Goal: Task Accomplishment & Management: Use online tool/utility

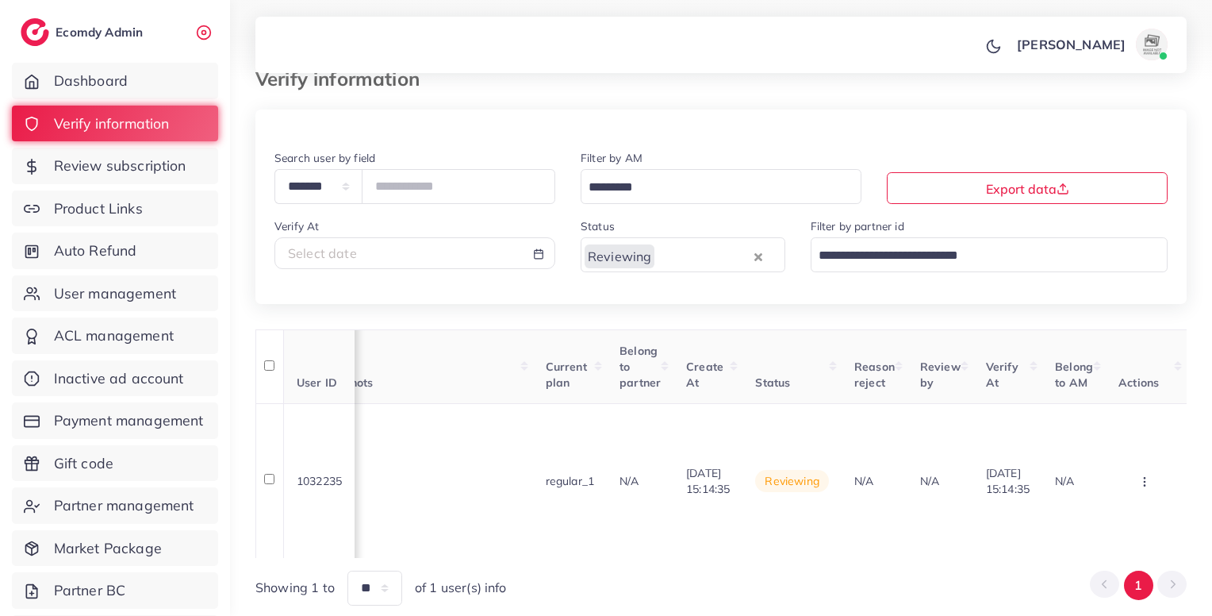
scroll to position [0, 1337]
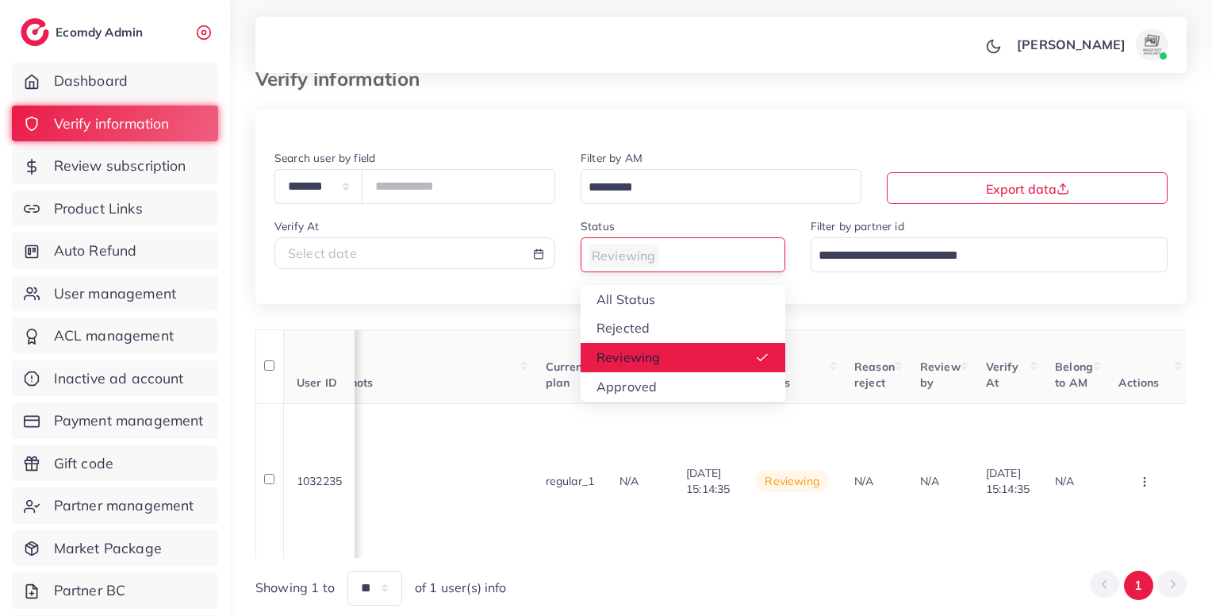
click at [708, 256] on input "Search for option" at bounding box center [674, 256] width 182 height 25
click at [647, 259] on div "Reviewing" at bounding box center [674, 254] width 185 height 28
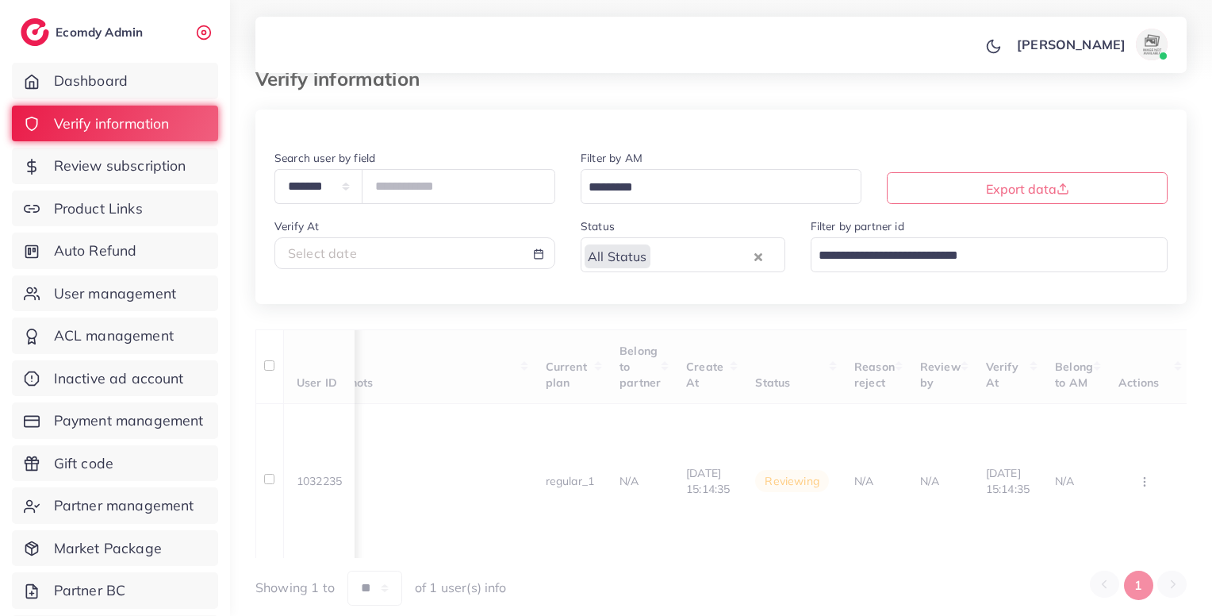
click at [647, 271] on div "All Status Loading... All Status Rejected Reviewing Approved" at bounding box center [683, 254] width 205 height 34
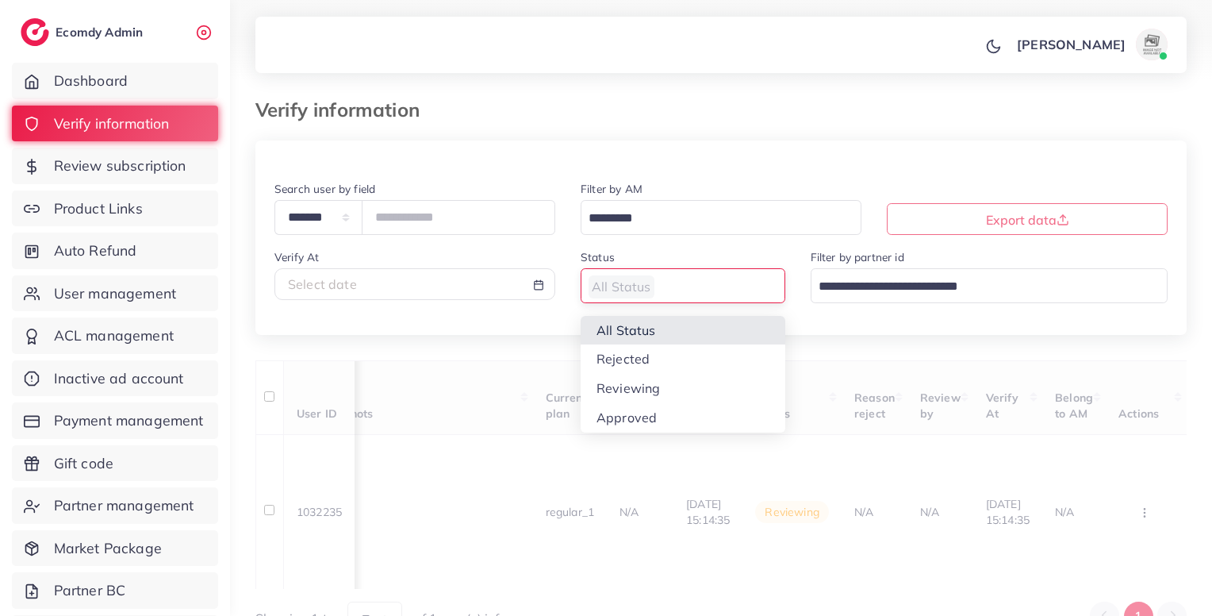
click at [716, 293] on input "Search for option" at bounding box center [674, 287] width 182 height 25
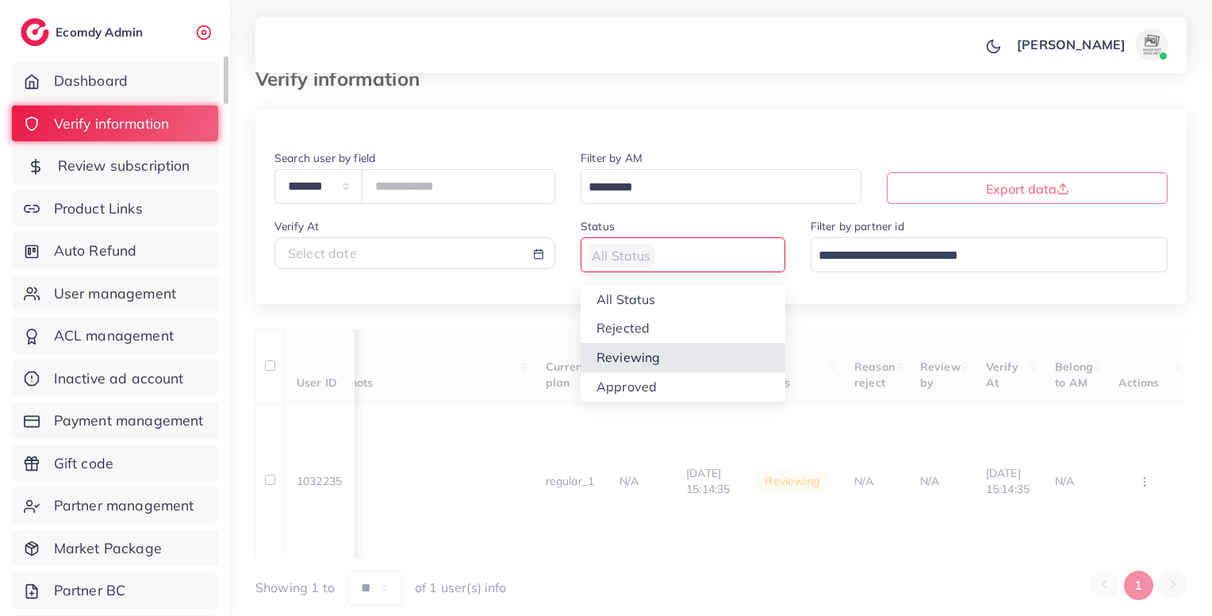
click at [157, 175] on span "Review subscription" at bounding box center [124, 166] width 133 height 21
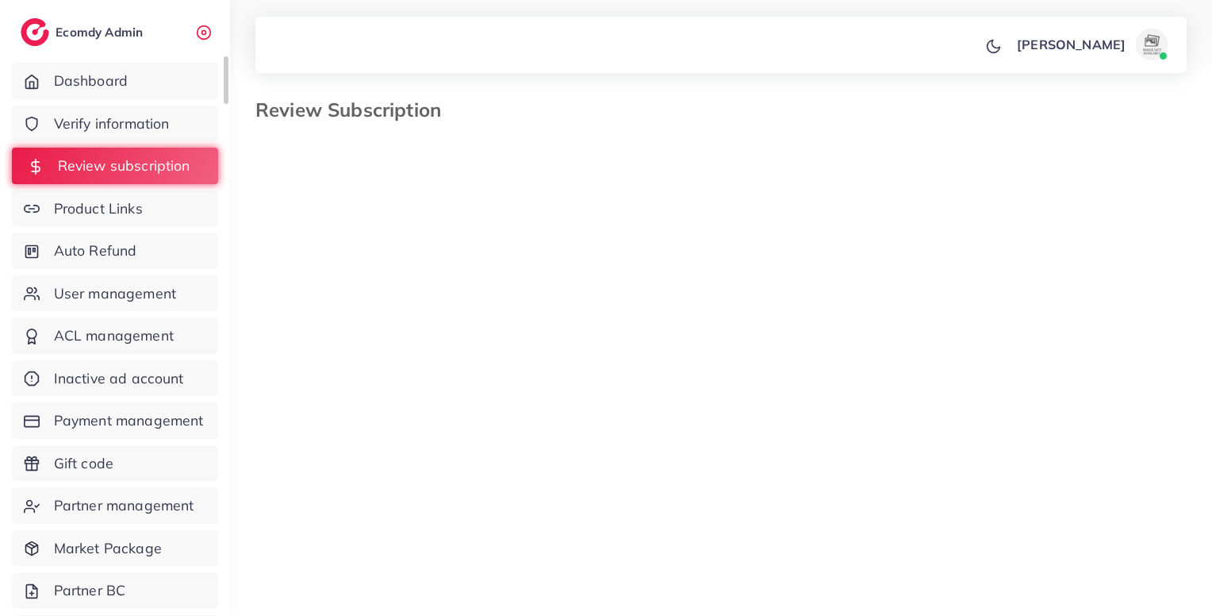
select select "*******"
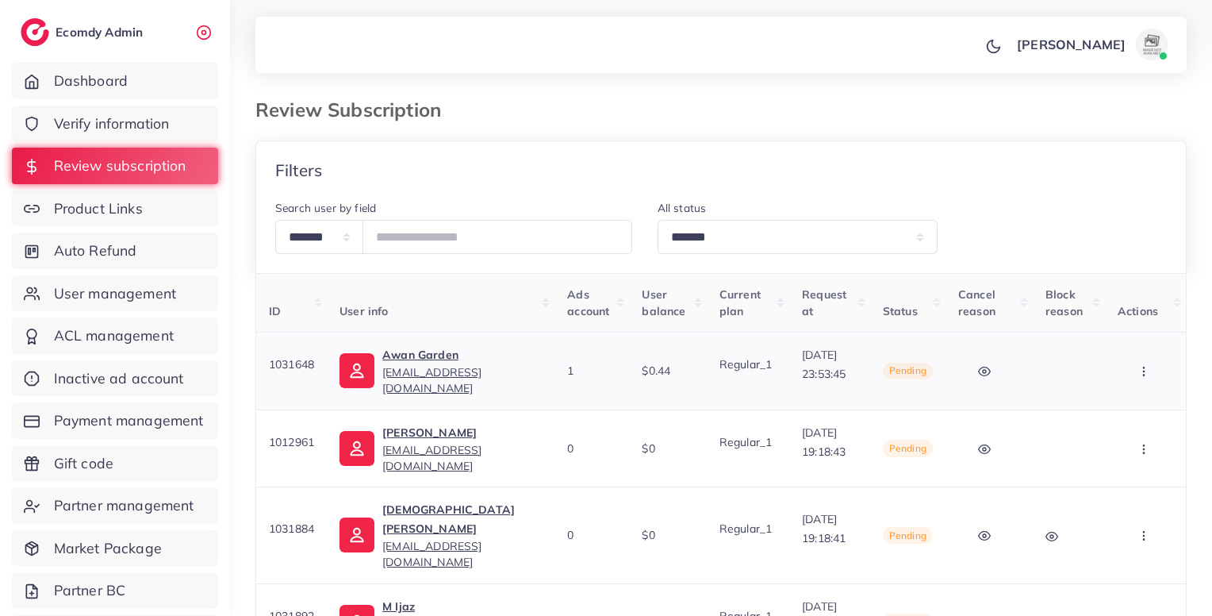
click at [1170, 363] on button "button" at bounding box center [1146, 371] width 56 height 36
click at [1122, 455] on link "Skip" at bounding box center [1118, 454] width 125 height 35
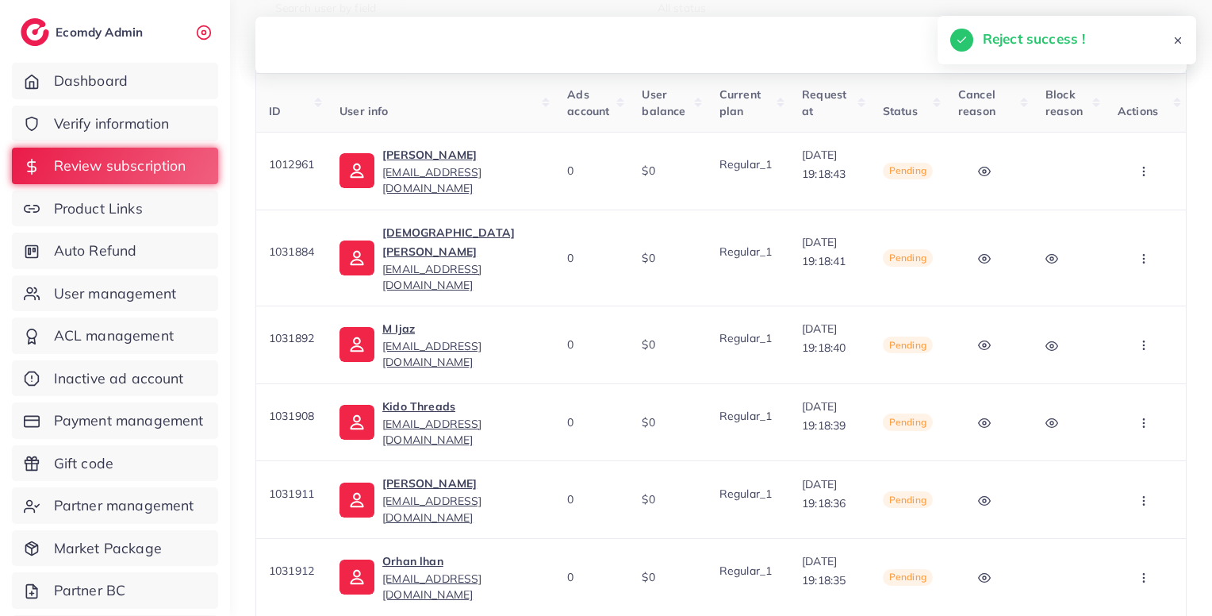
scroll to position [202, 0]
click at [1144, 173] on circle "button" at bounding box center [1143, 173] width 1 height 1
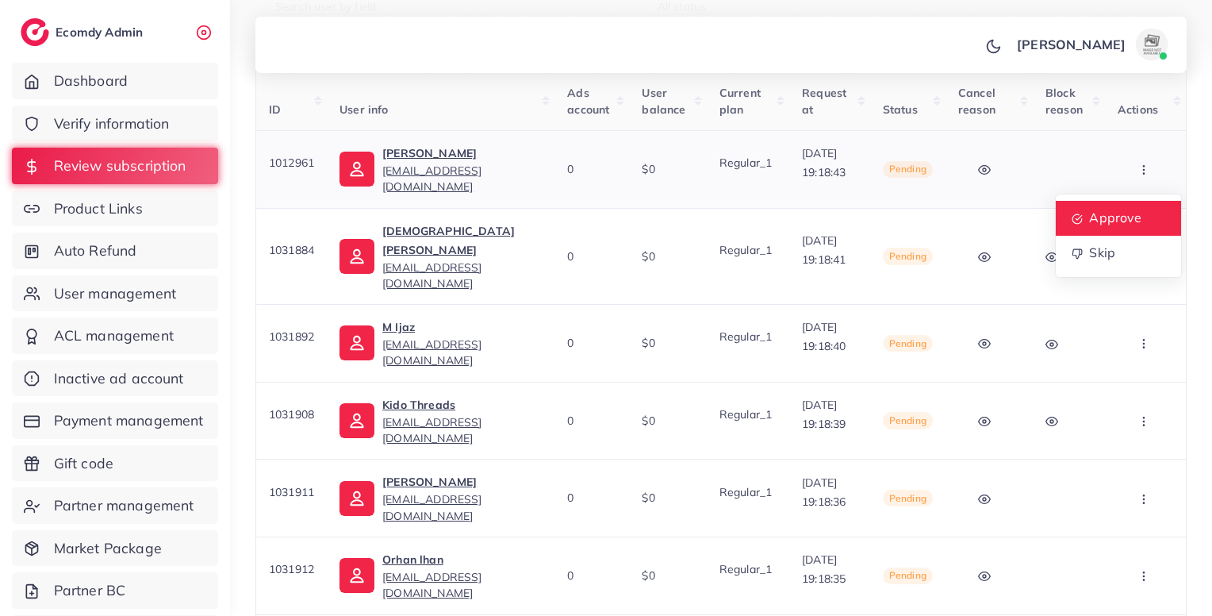
click at [1131, 210] on span "Approve" at bounding box center [1115, 217] width 52 height 16
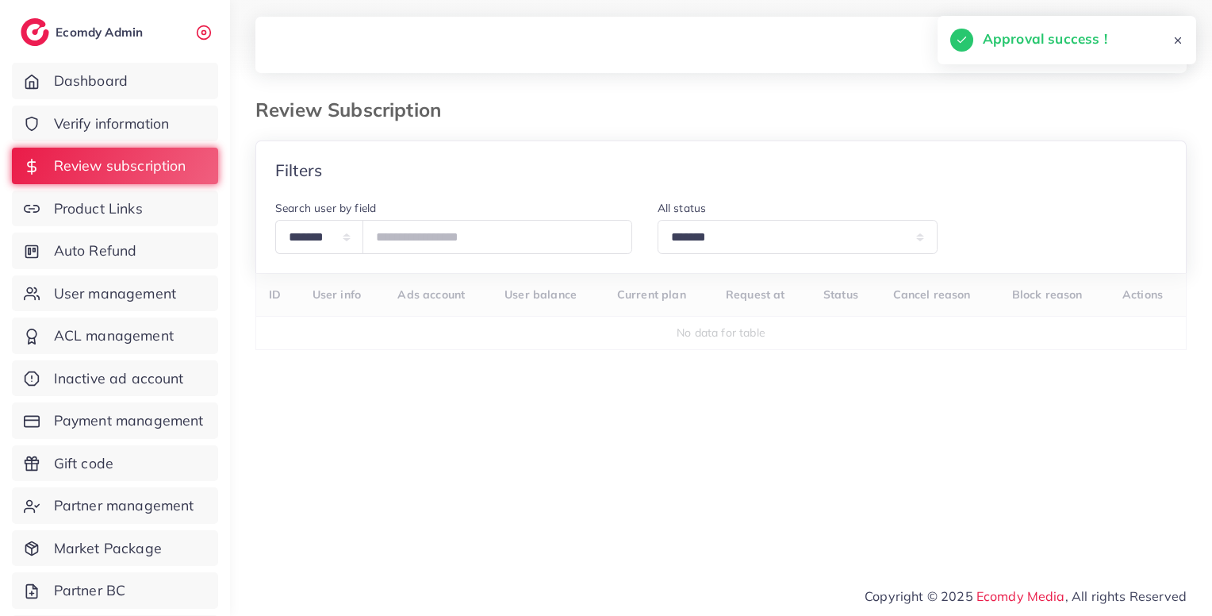
scroll to position [0, 0]
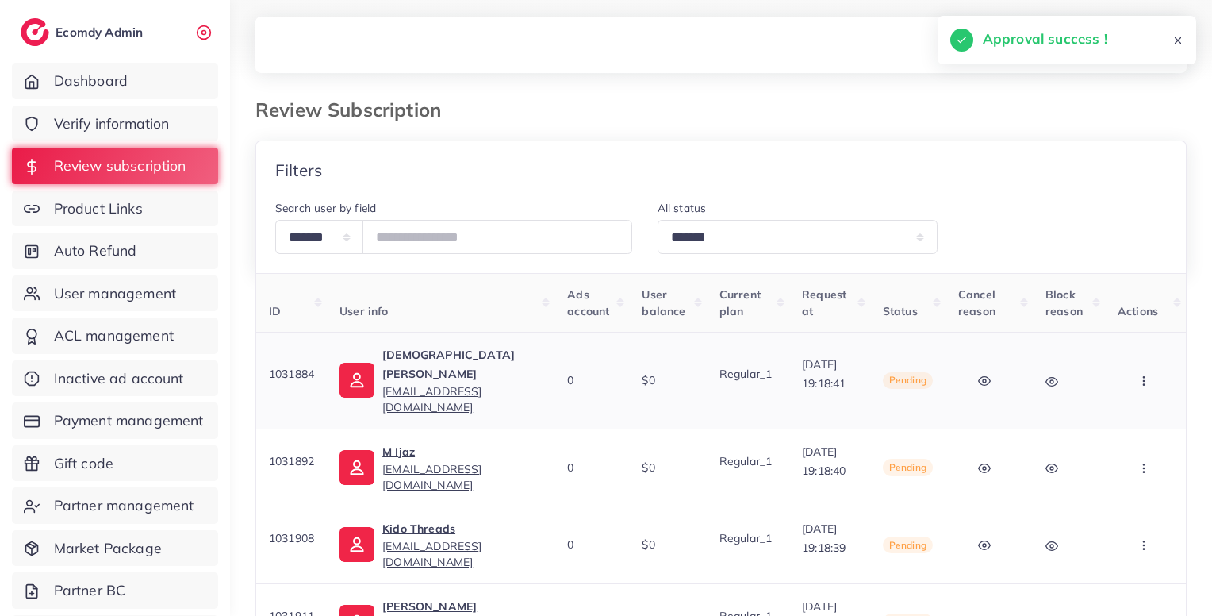
click at [1136, 378] on button "button" at bounding box center [1146, 381] width 56 height 36
click at [1127, 421] on span "Approve" at bounding box center [1115, 429] width 52 height 16
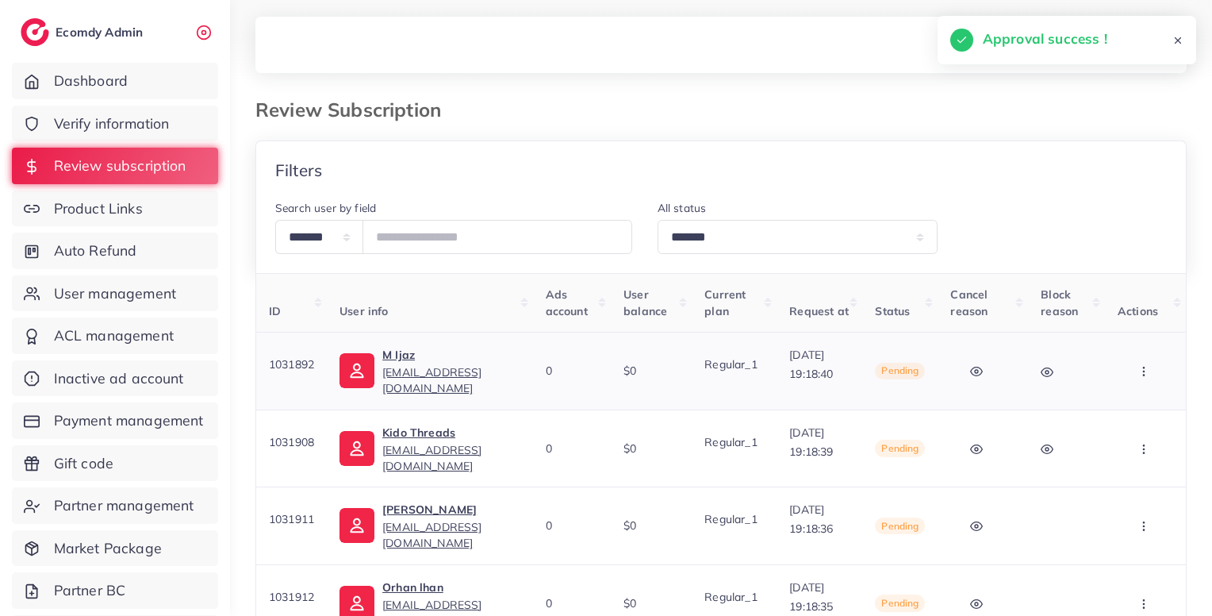
click at [1151, 372] on button "button" at bounding box center [1146, 371] width 56 height 36
click at [1135, 421] on span "Approve" at bounding box center [1115, 419] width 52 height 16
click at [1150, 363] on button "button" at bounding box center [1146, 371] width 56 height 36
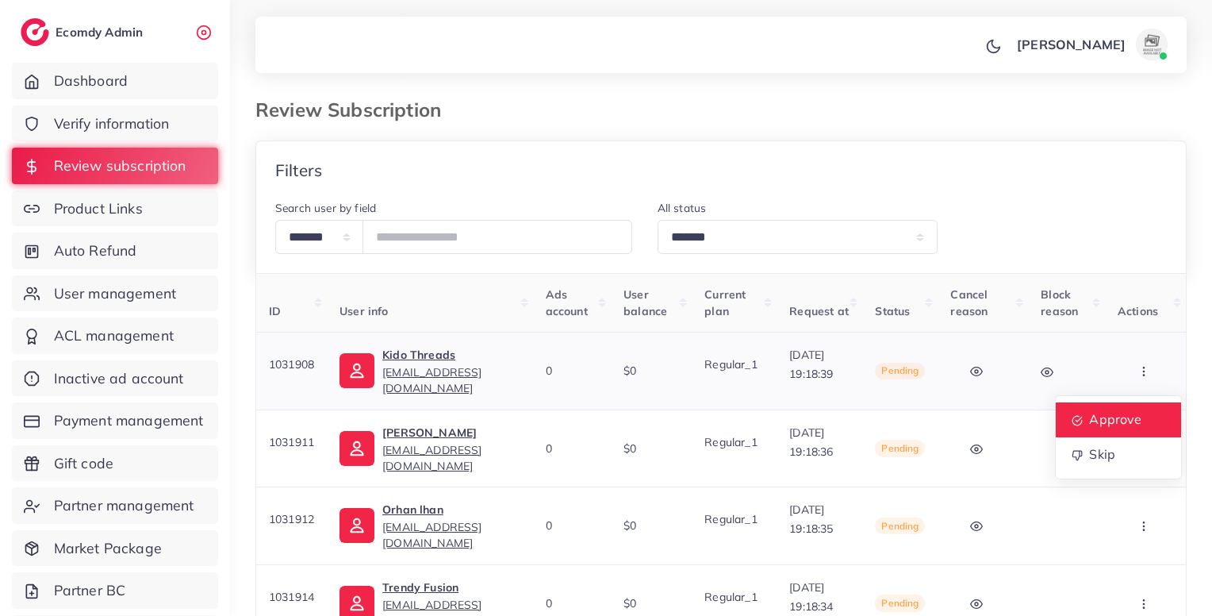
click at [1132, 416] on span "Approve" at bounding box center [1115, 419] width 52 height 16
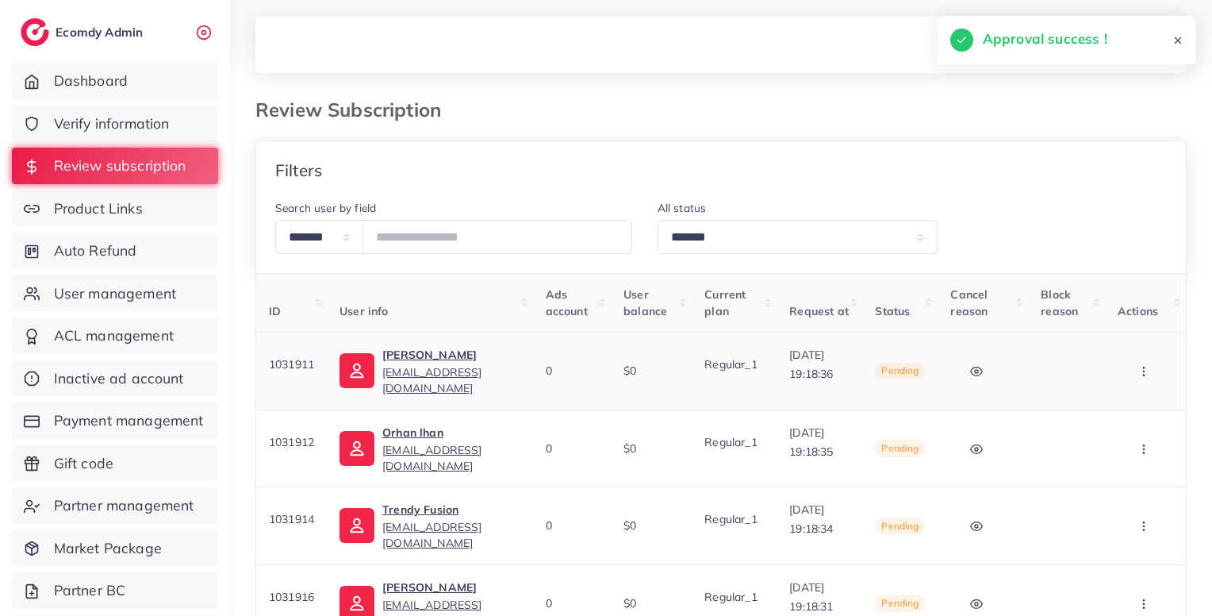
click at [1147, 382] on button "button" at bounding box center [1146, 371] width 56 height 36
click at [1116, 413] on span "Approve" at bounding box center [1115, 419] width 52 height 16
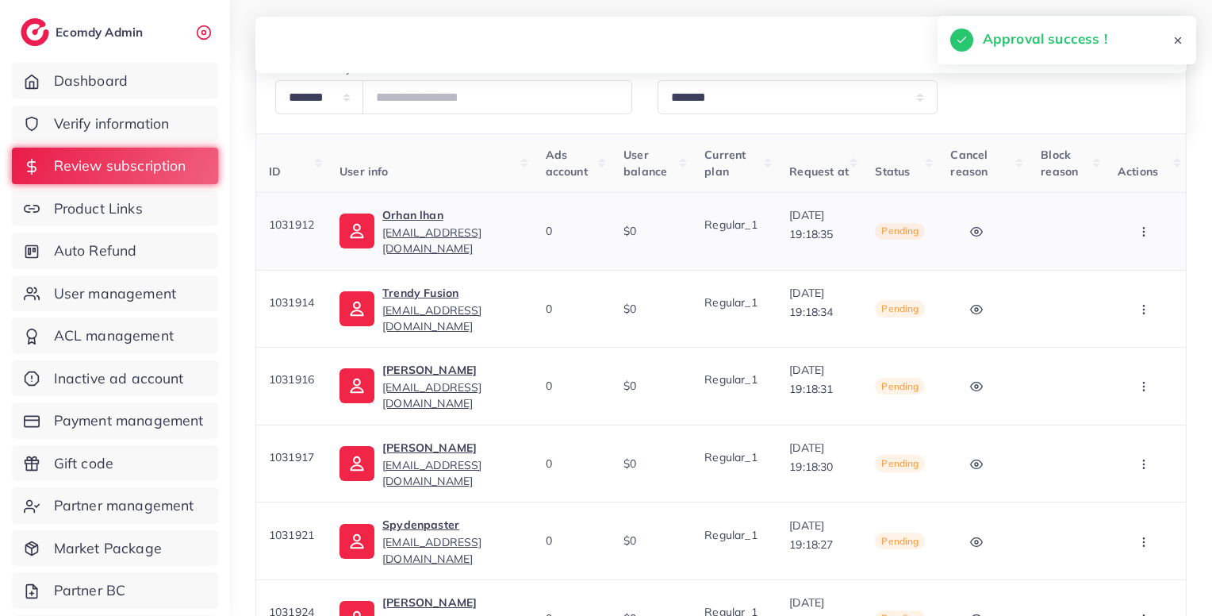
click at [1150, 238] on button "button" at bounding box center [1146, 231] width 56 height 36
click at [1120, 273] on span "Approve" at bounding box center [1115, 279] width 52 height 16
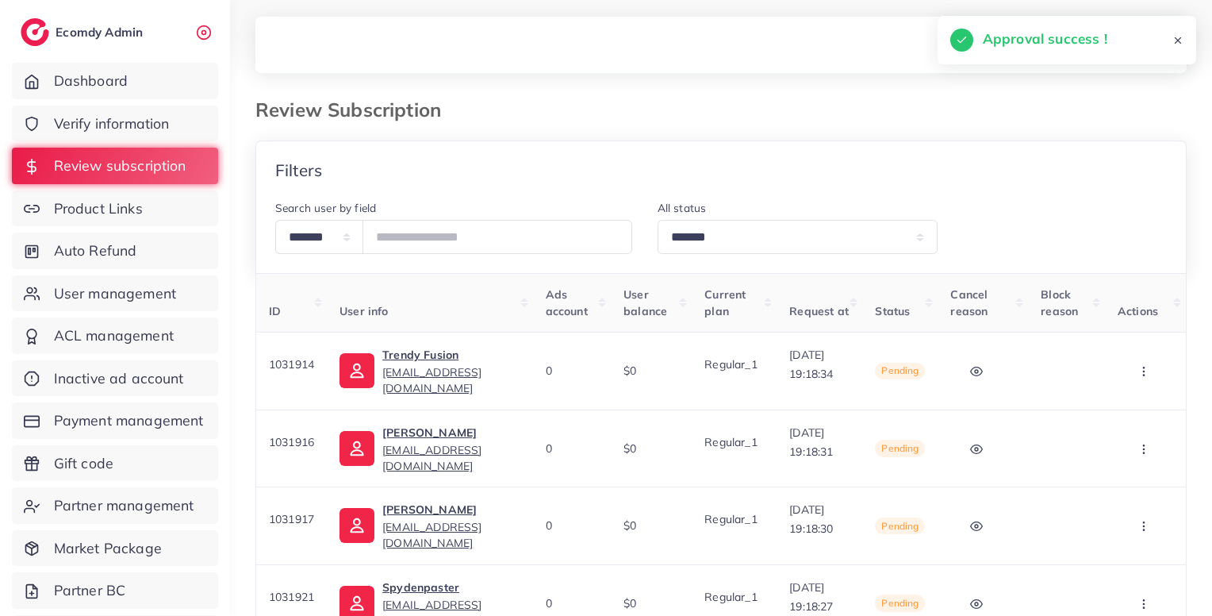
scroll to position [2, 0]
click at [1156, 373] on button "button" at bounding box center [1146, 369] width 56 height 36
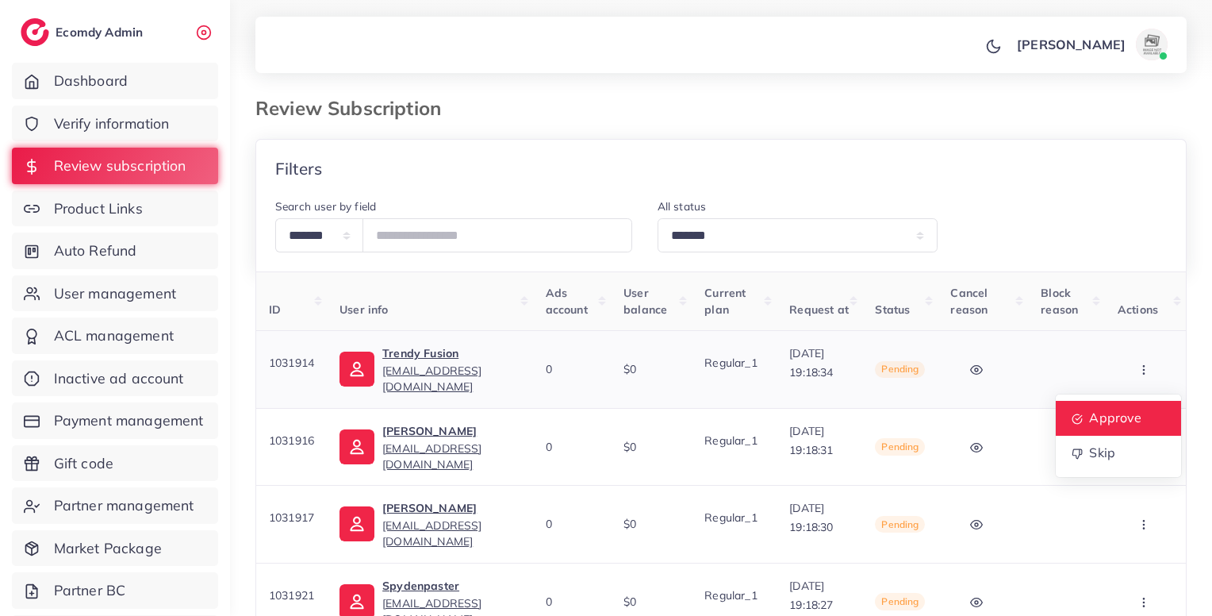
click at [1133, 407] on link "Approve" at bounding box center [1118, 418] width 125 height 35
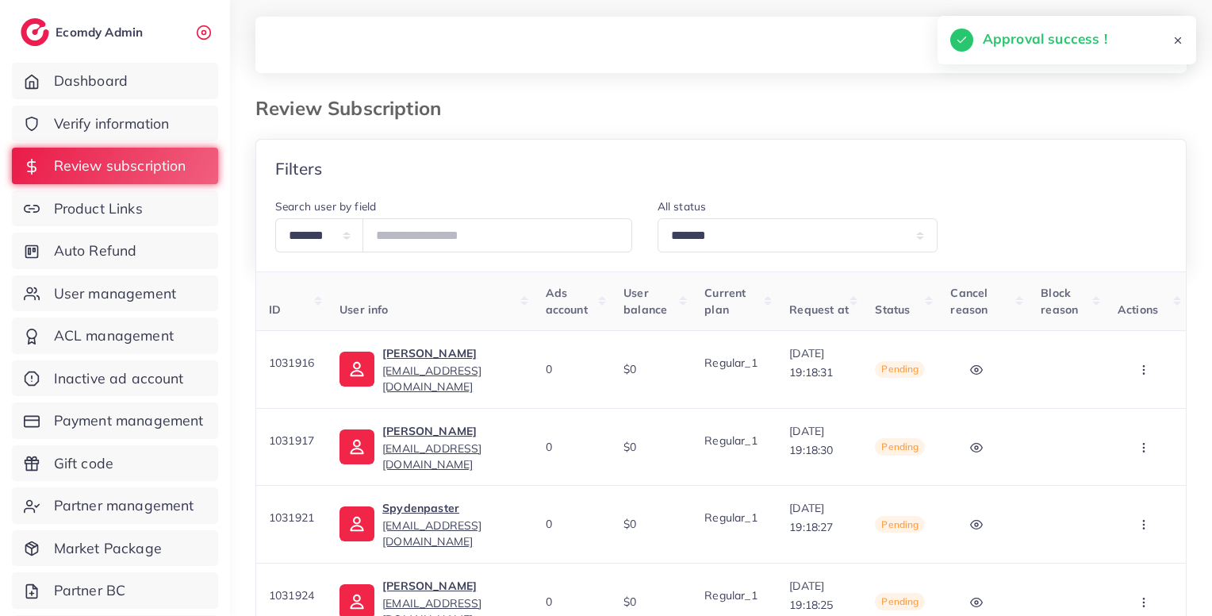
scroll to position [0, 0]
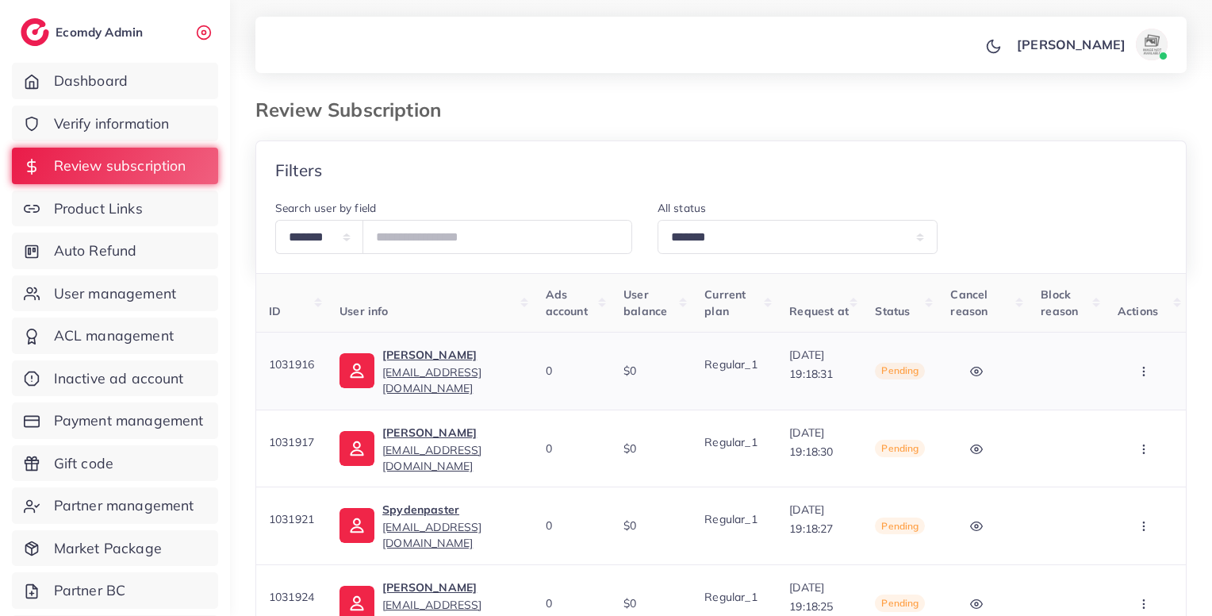
click at [1148, 371] on icon "button" at bounding box center [1144, 371] width 13 height 13
click at [1124, 412] on span "Approve" at bounding box center [1115, 419] width 52 height 16
click at [1154, 365] on button "button" at bounding box center [1146, 371] width 56 height 36
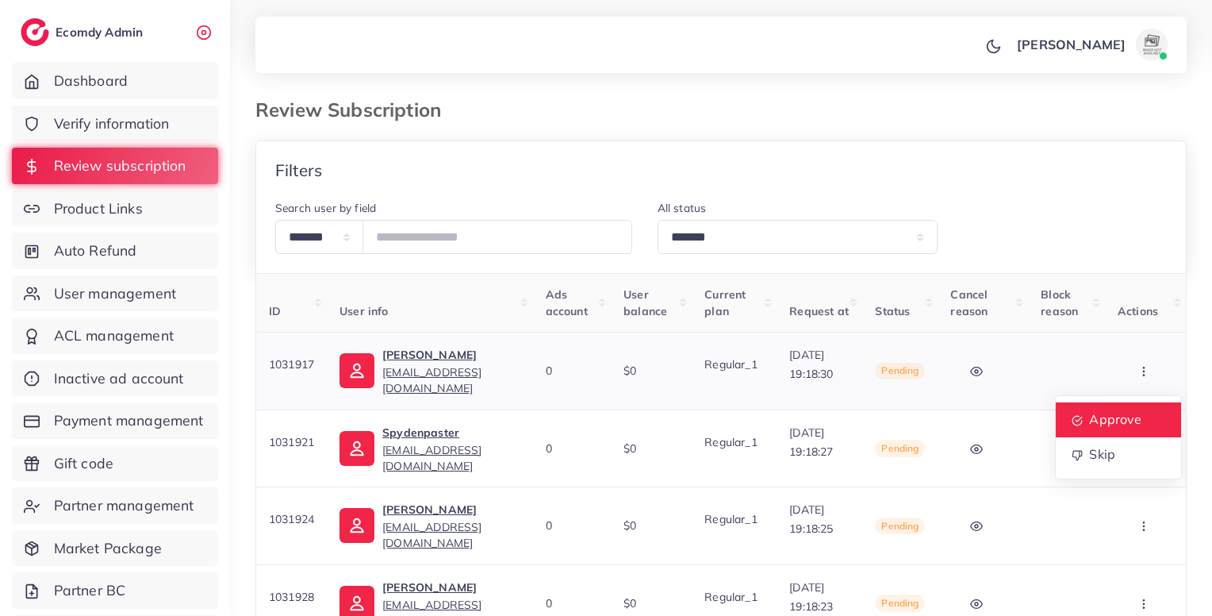
click at [1131, 413] on span "Approve" at bounding box center [1115, 419] width 52 height 16
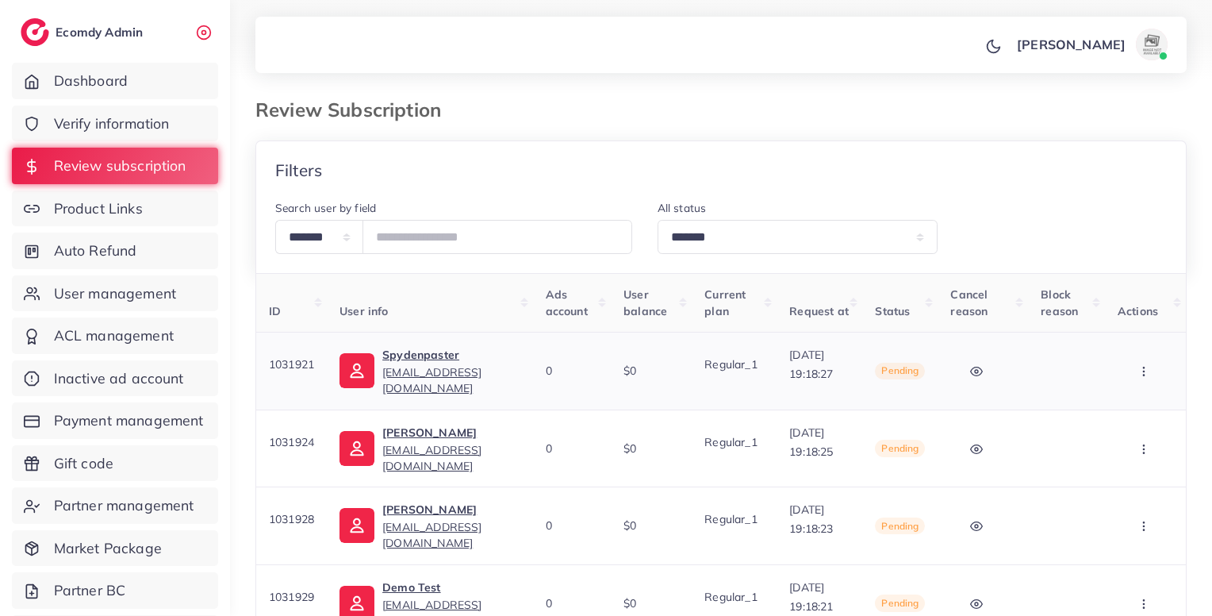
click at [1154, 372] on button "button" at bounding box center [1146, 371] width 56 height 36
click at [1131, 417] on span "Approve" at bounding box center [1115, 419] width 52 height 16
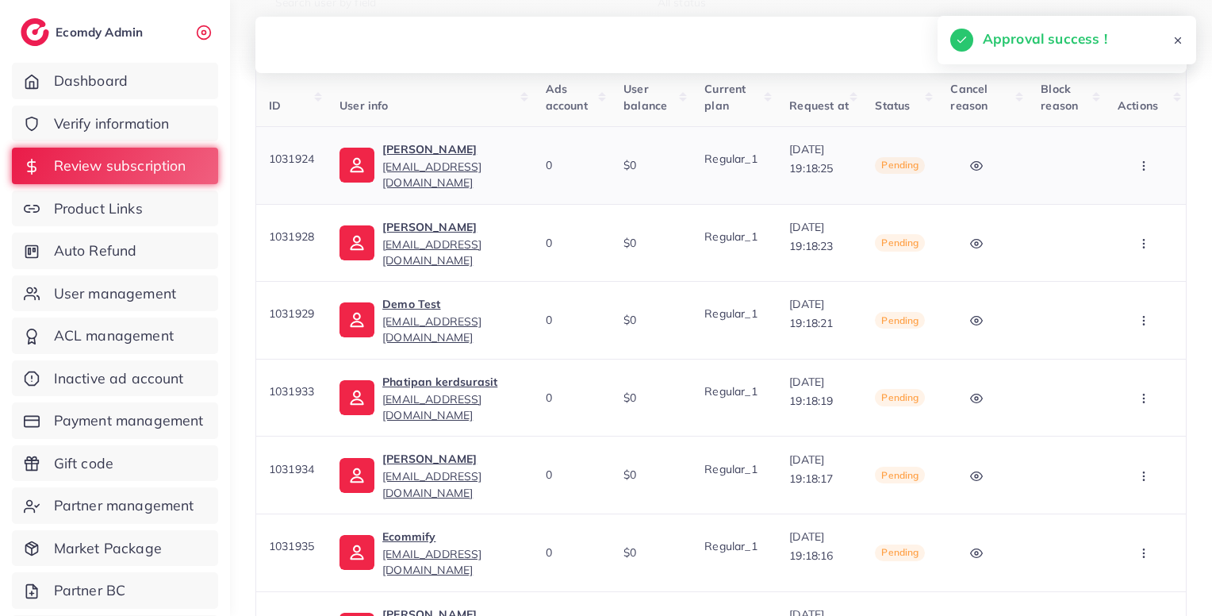
click at [1158, 167] on button "button" at bounding box center [1146, 166] width 56 height 36
click at [1134, 202] on link "Approve" at bounding box center [1118, 214] width 125 height 35
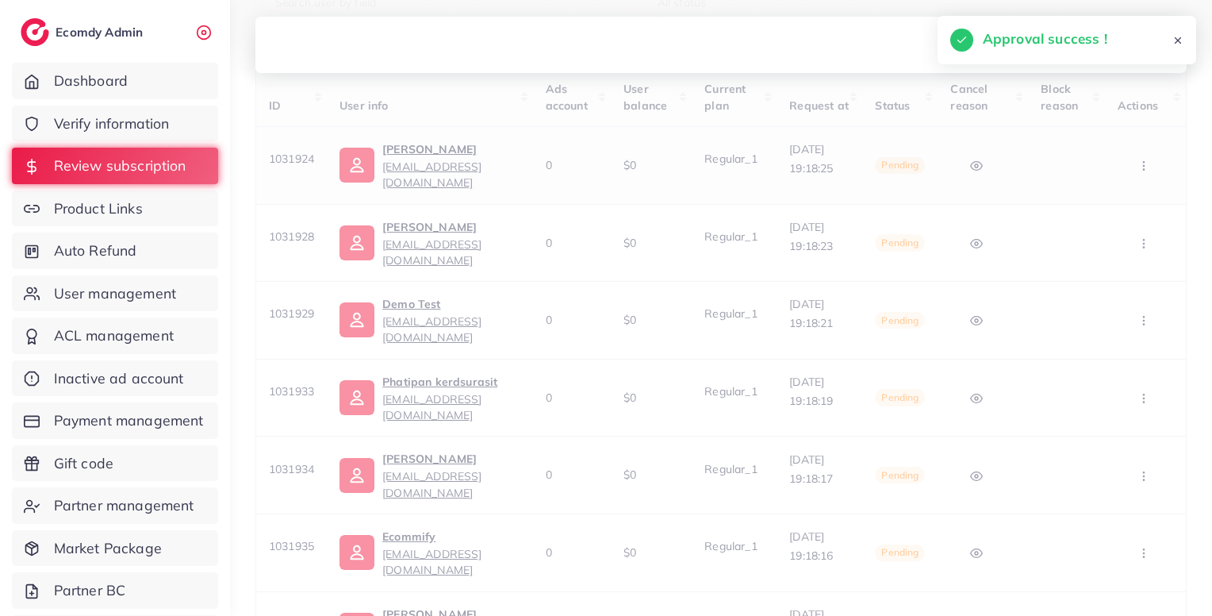
scroll to position [0, 0]
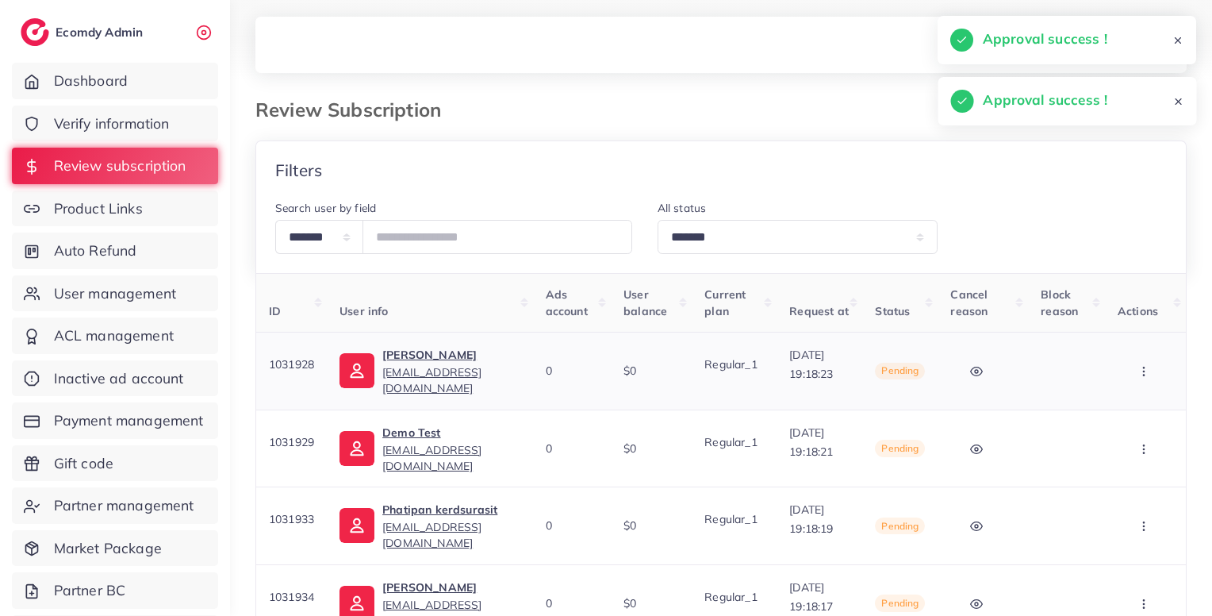
click at [1150, 363] on button "button" at bounding box center [1146, 371] width 56 height 36
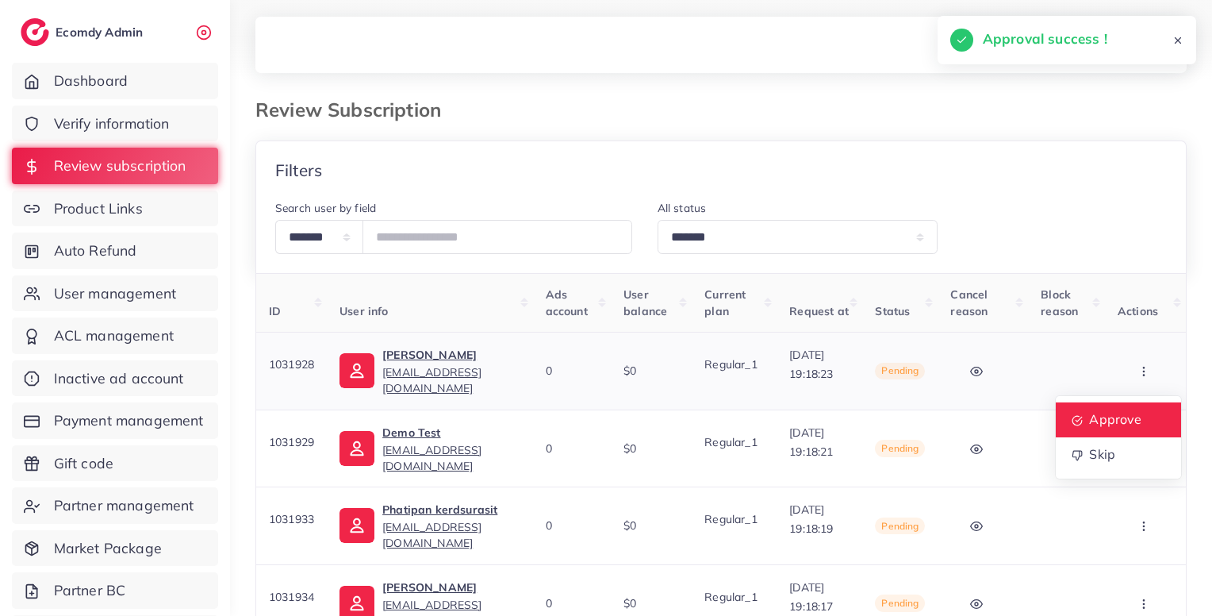
click at [1120, 413] on span "Approve" at bounding box center [1115, 419] width 52 height 16
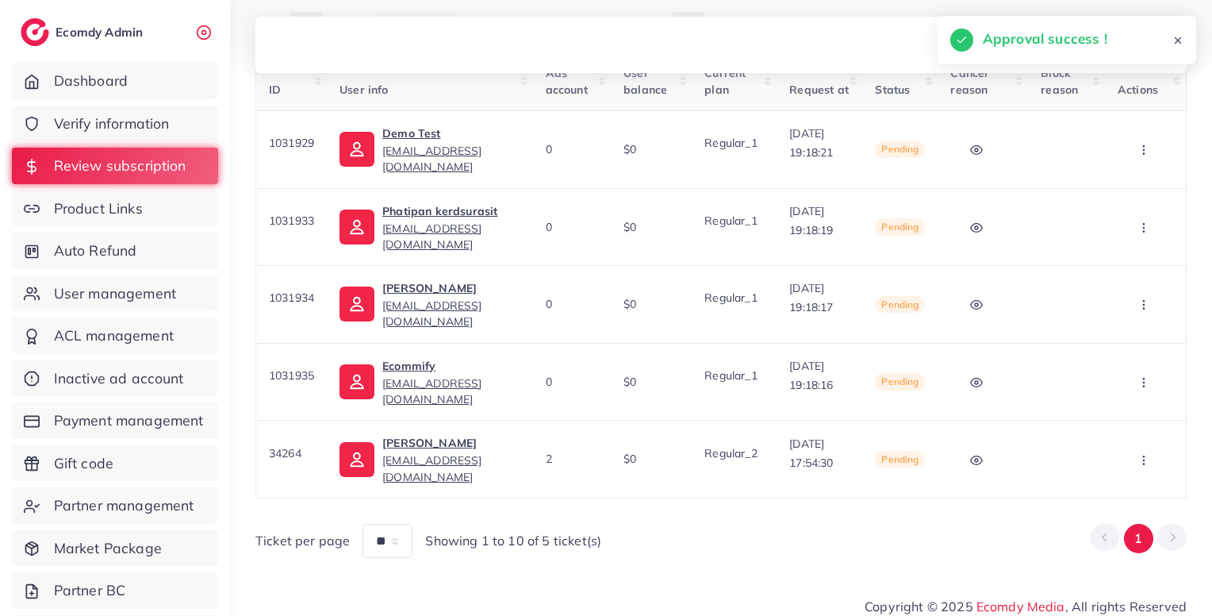
scroll to position [228, 0]
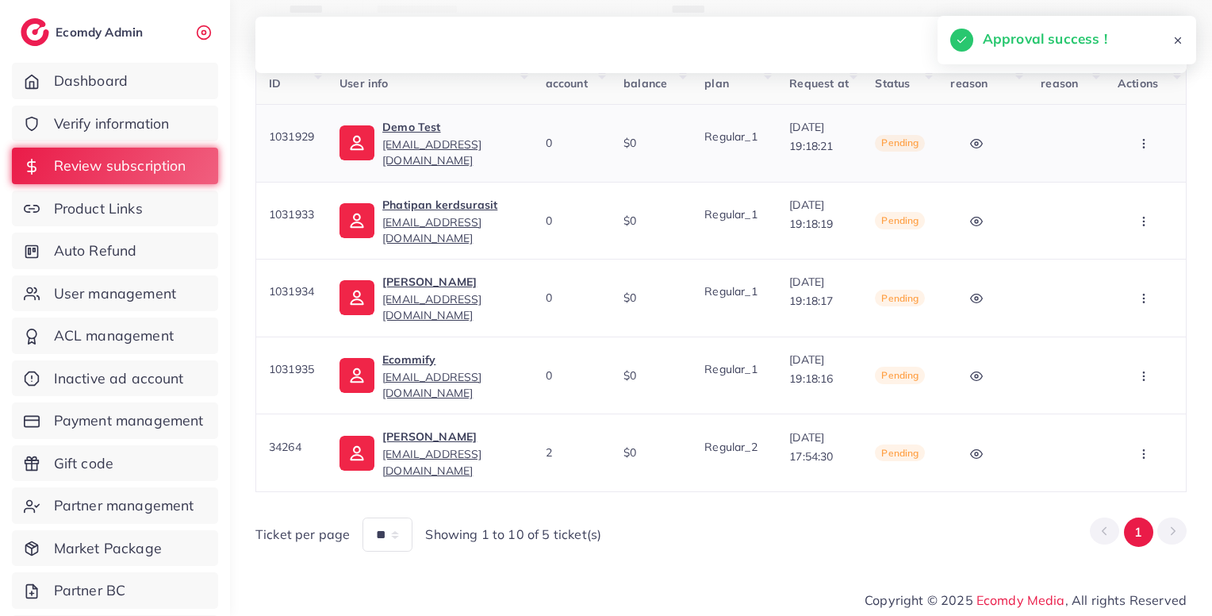
click at [1148, 144] on icon "button" at bounding box center [1144, 143] width 13 height 13
click at [1135, 195] on span "Approve" at bounding box center [1115, 191] width 52 height 16
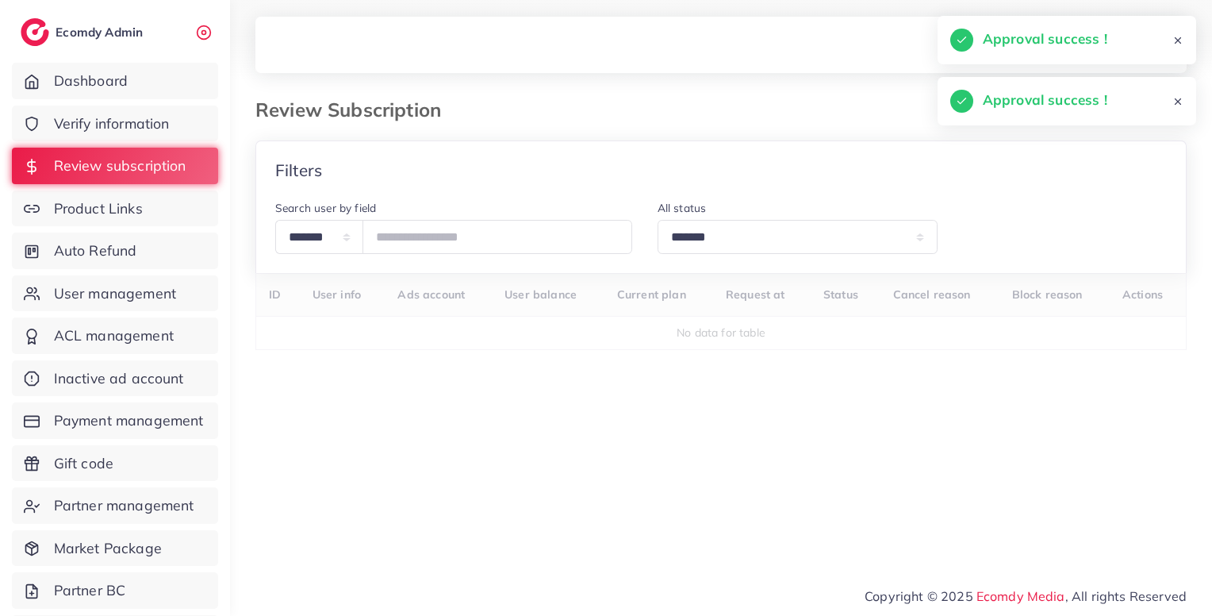
scroll to position [0, 0]
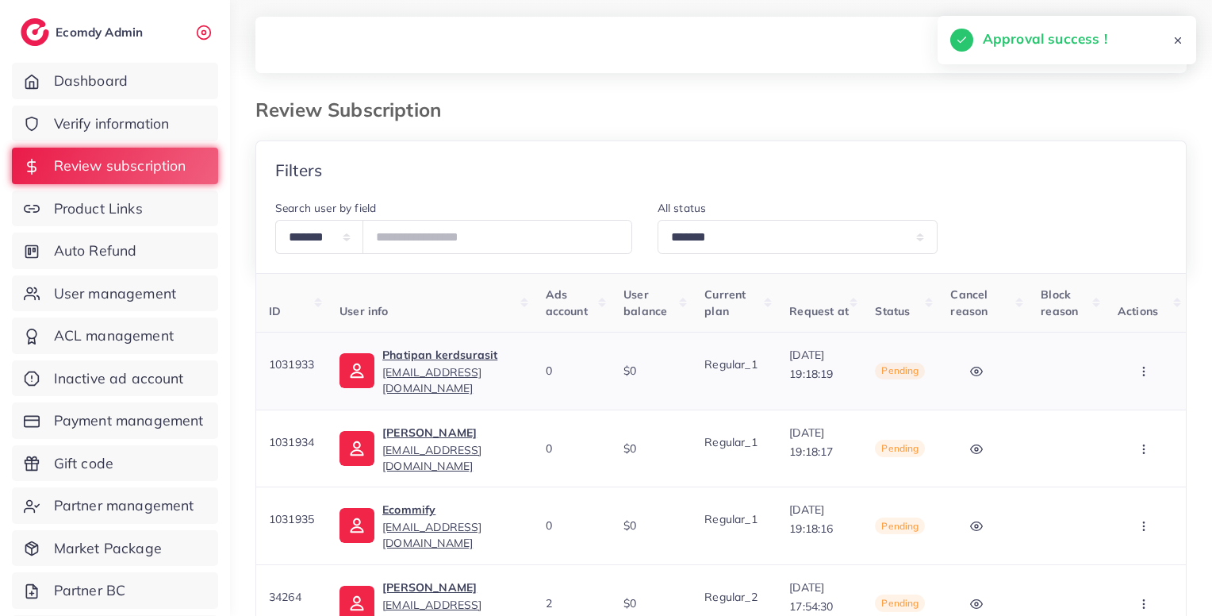
click at [1146, 375] on icon "button" at bounding box center [1144, 371] width 13 height 13
click at [1131, 417] on span "Approve" at bounding box center [1115, 419] width 52 height 16
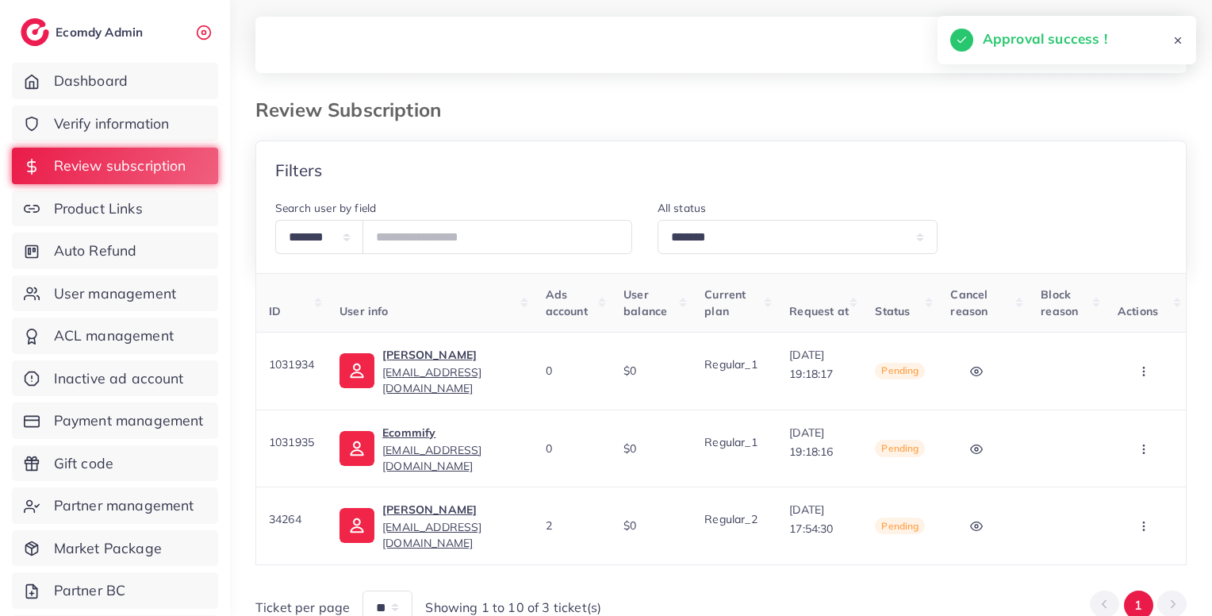
scroll to position [75, 0]
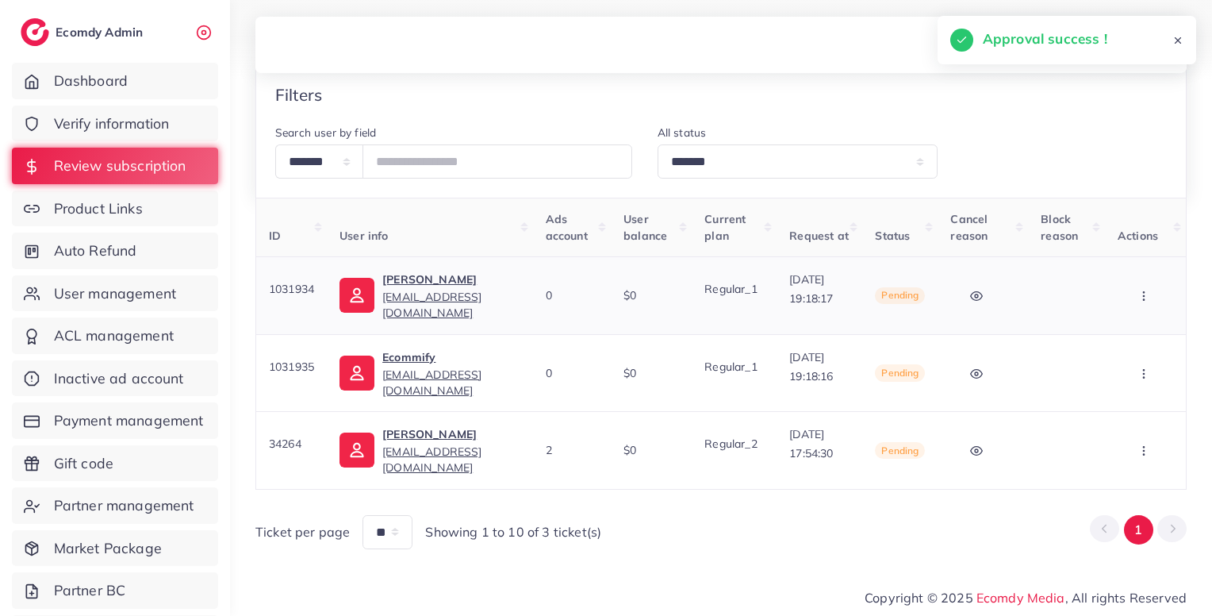
click at [1153, 287] on button "button" at bounding box center [1146, 296] width 56 height 36
click at [1136, 334] on link "Approve" at bounding box center [1118, 344] width 125 height 35
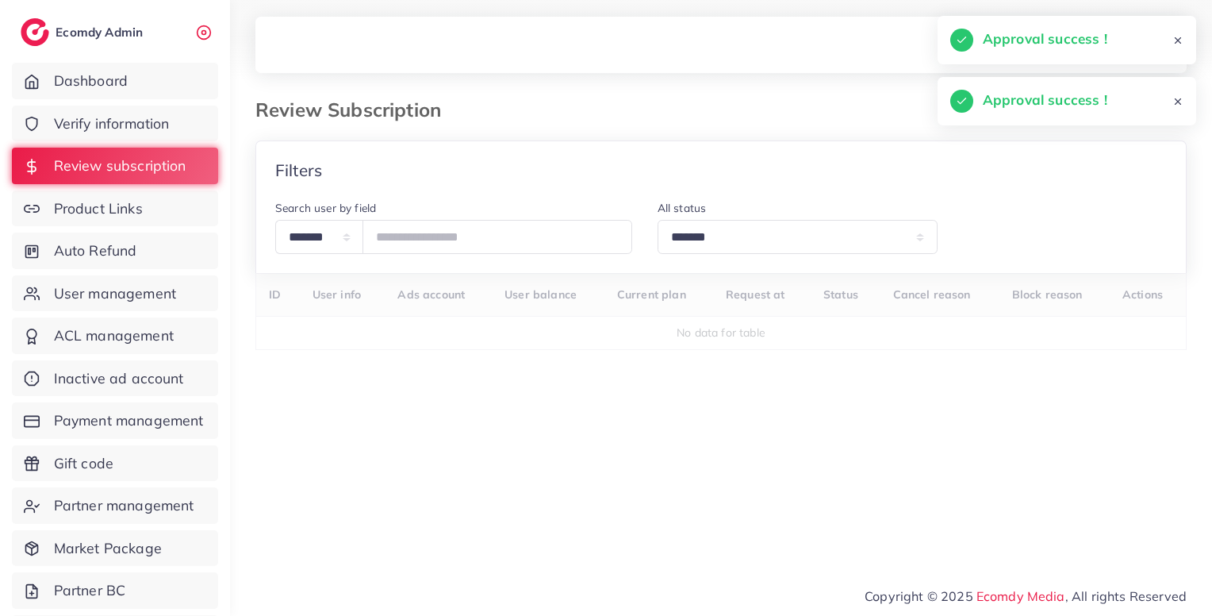
scroll to position [0, 0]
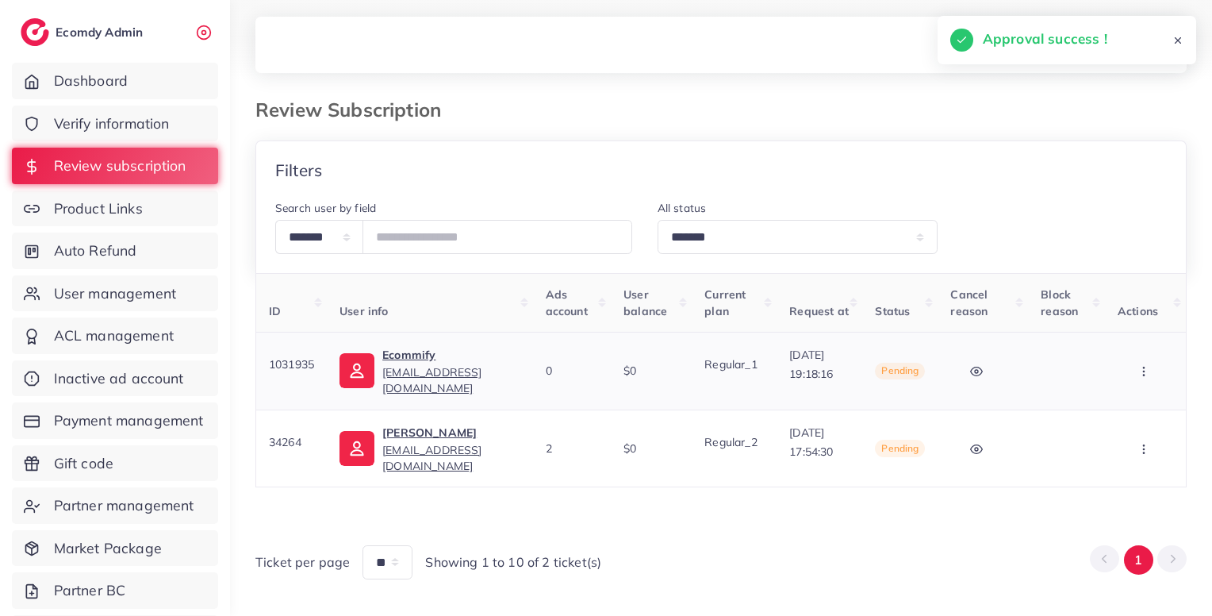
click at [1148, 365] on icon "button" at bounding box center [1144, 371] width 13 height 13
click at [1135, 417] on span "Approve" at bounding box center [1115, 419] width 52 height 16
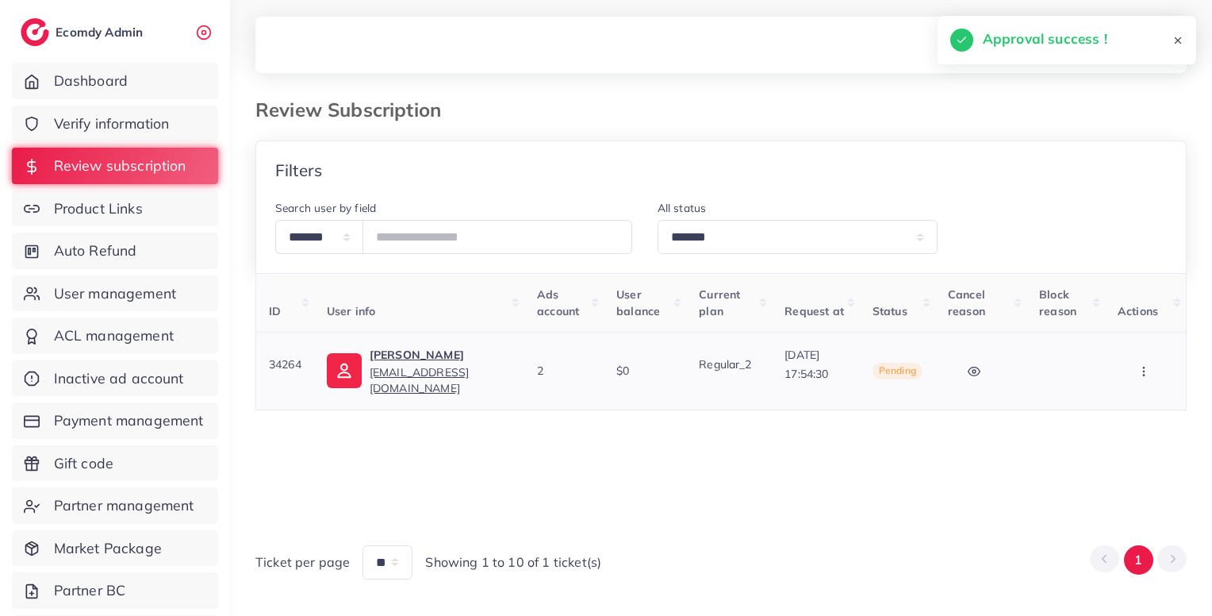
click at [1143, 380] on button "button" at bounding box center [1146, 371] width 56 height 36
click at [1120, 455] on link "Skip" at bounding box center [1118, 454] width 125 height 35
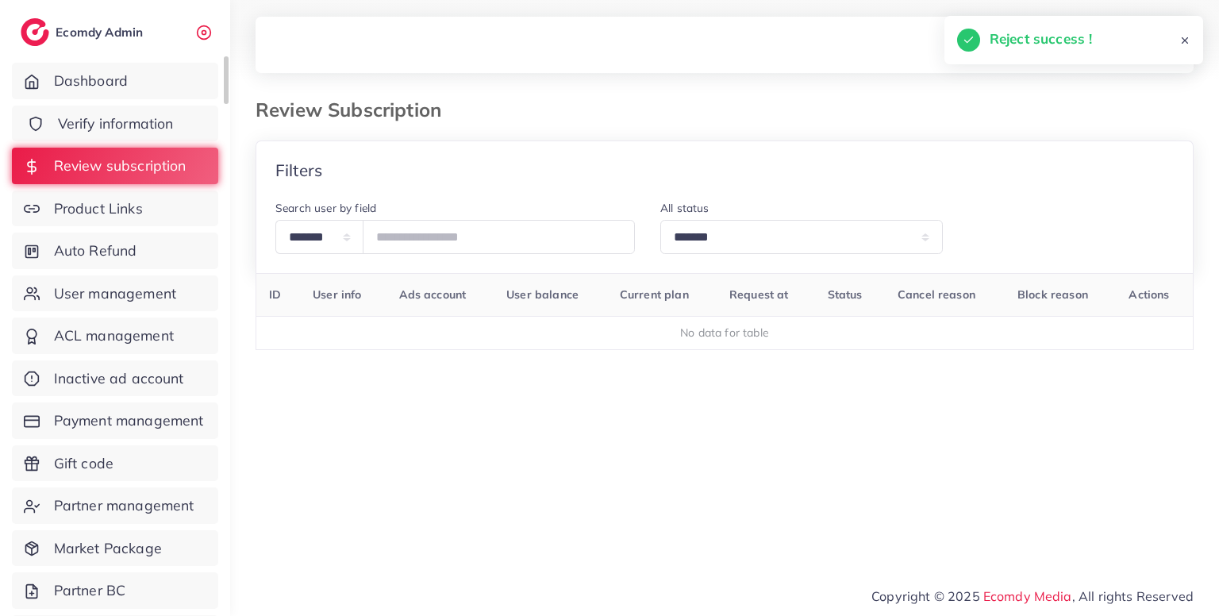
click at [146, 109] on link "Verify information" at bounding box center [115, 124] width 206 height 36
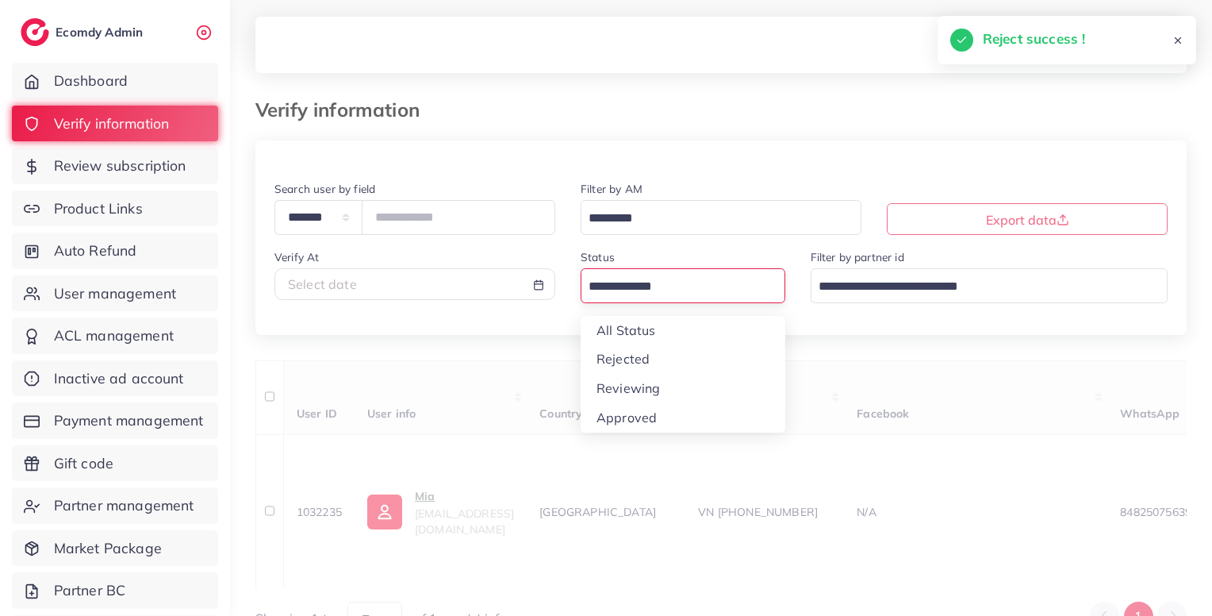
click at [676, 294] on input "Search for option" at bounding box center [674, 287] width 182 height 25
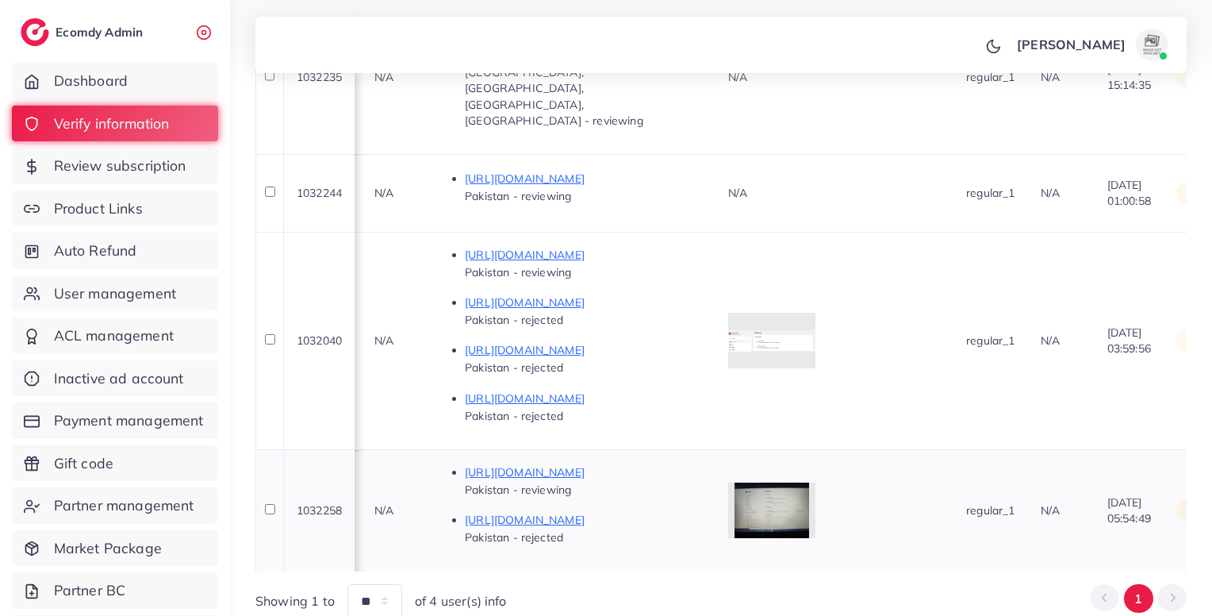
scroll to position [444, 0]
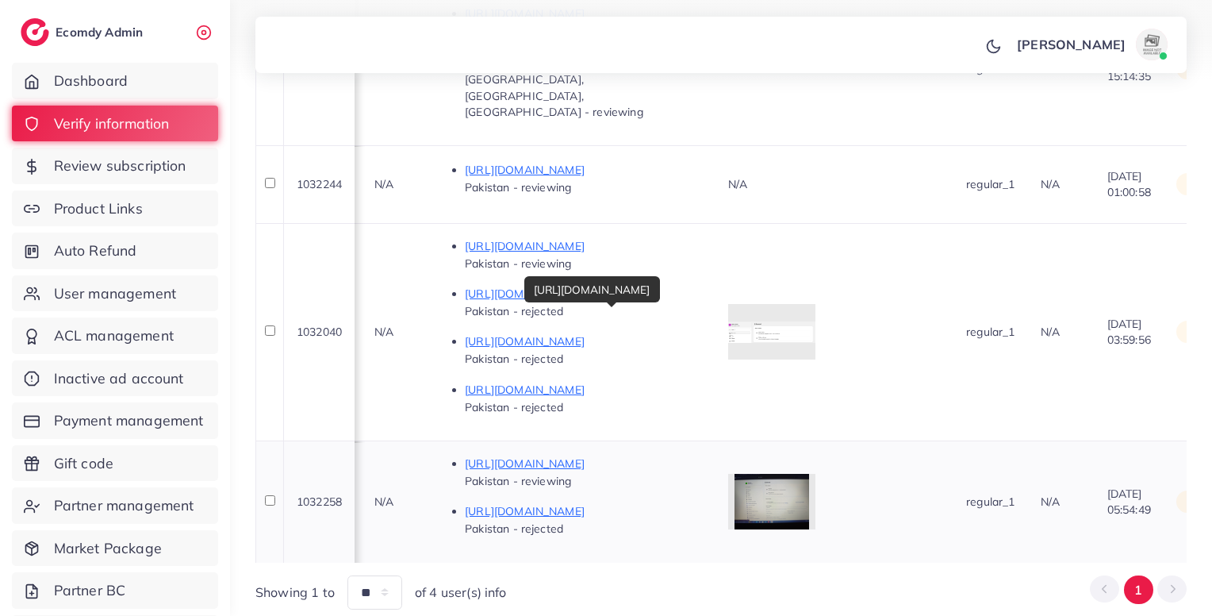
click at [703, 454] on p "[URL][DOMAIN_NAME]" at bounding box center [584, 463] width 238 height 19
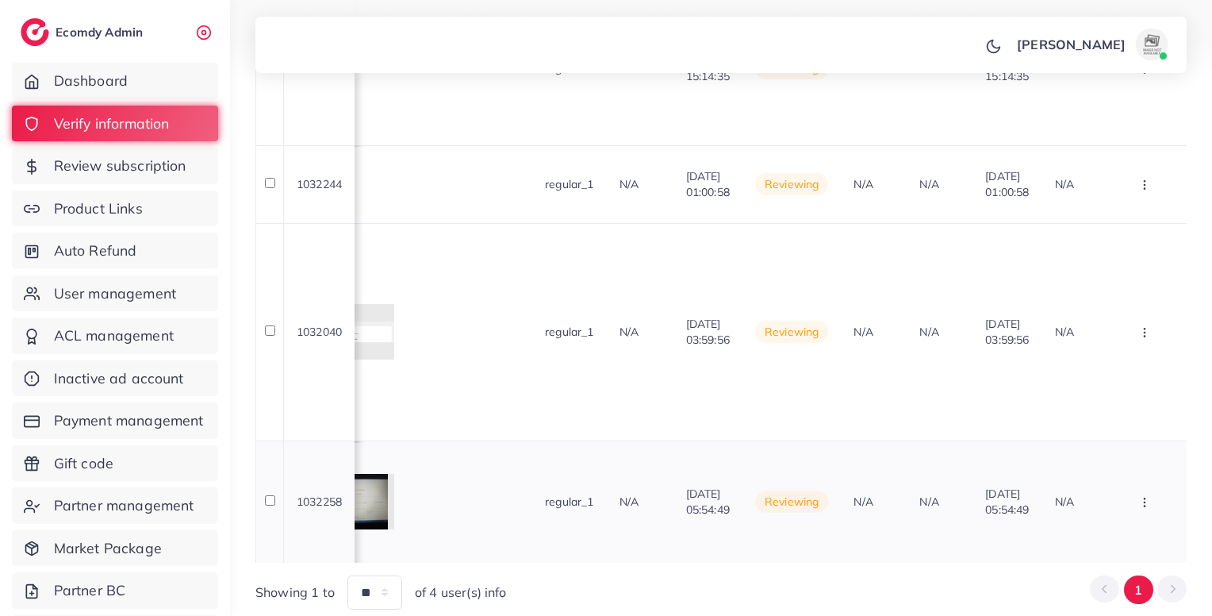
scroll to position [0, 1362]
click at [1143, 75] on icon "button" at bounding box center [1145, 69] width 13 height 13
click at [1097, 409] on span "Reject" at bounding box center [1091, 417] width 38 height 16
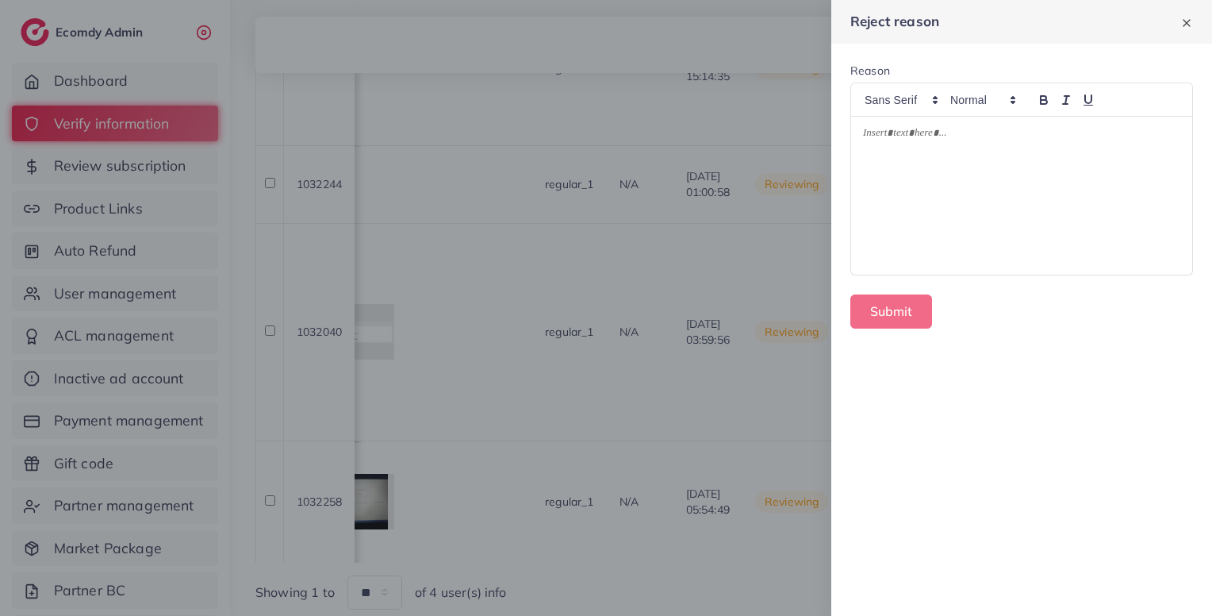
click at [1007, 170] on div at bounding box center [1021, 196] width 341 height 158
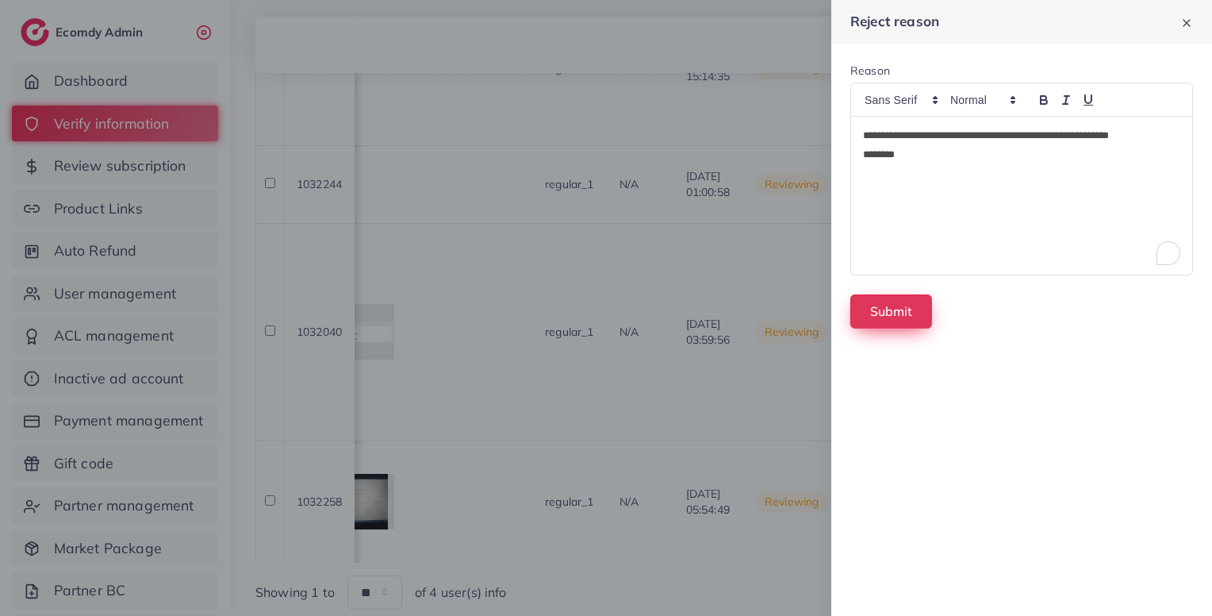
click at [893, 318] on button "Submit" at bounding box center [892, 311] width 82 height 34
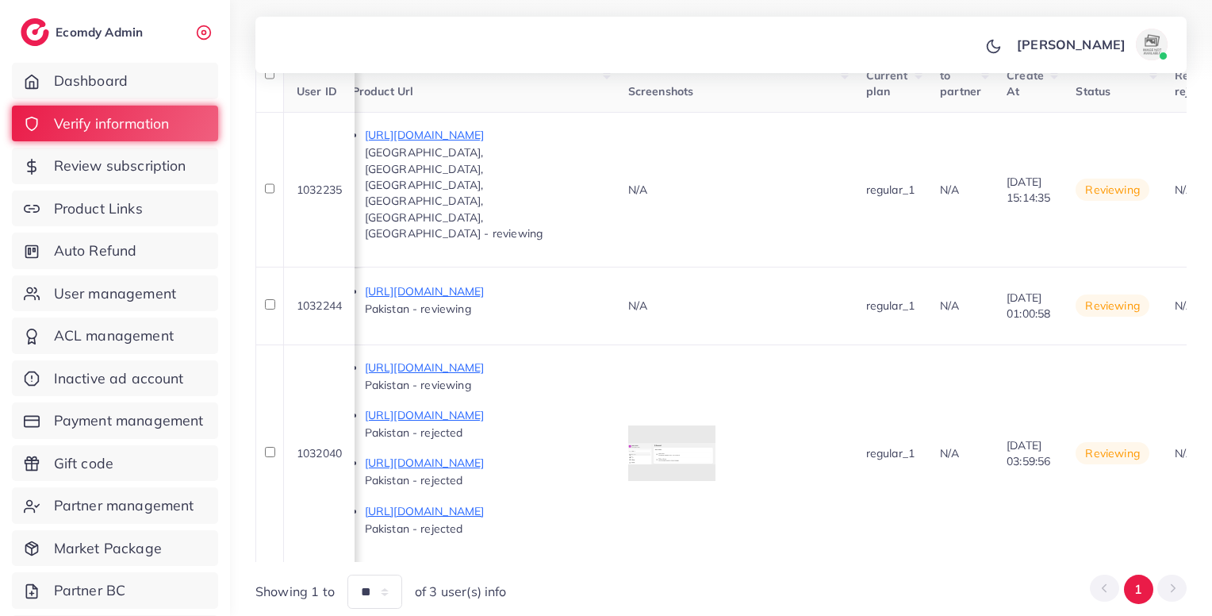
scroll to position [0, 939]
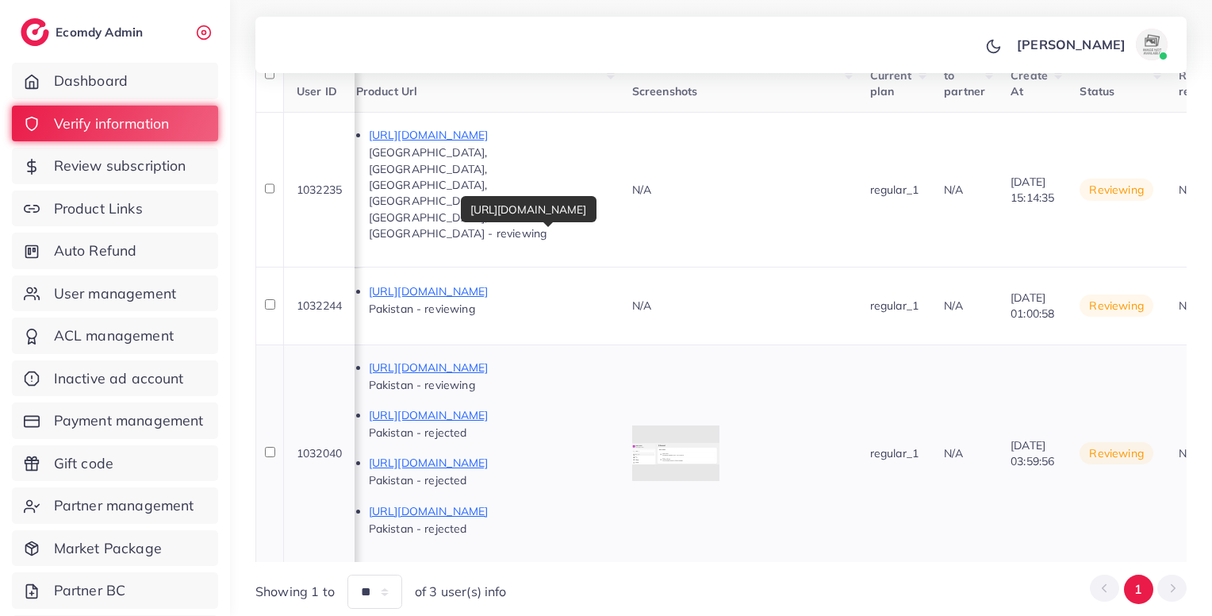
click at [607, 358] on p "[URL][DOMAIN_NAME]" at bounding box center [488, 367] width 238 height 19
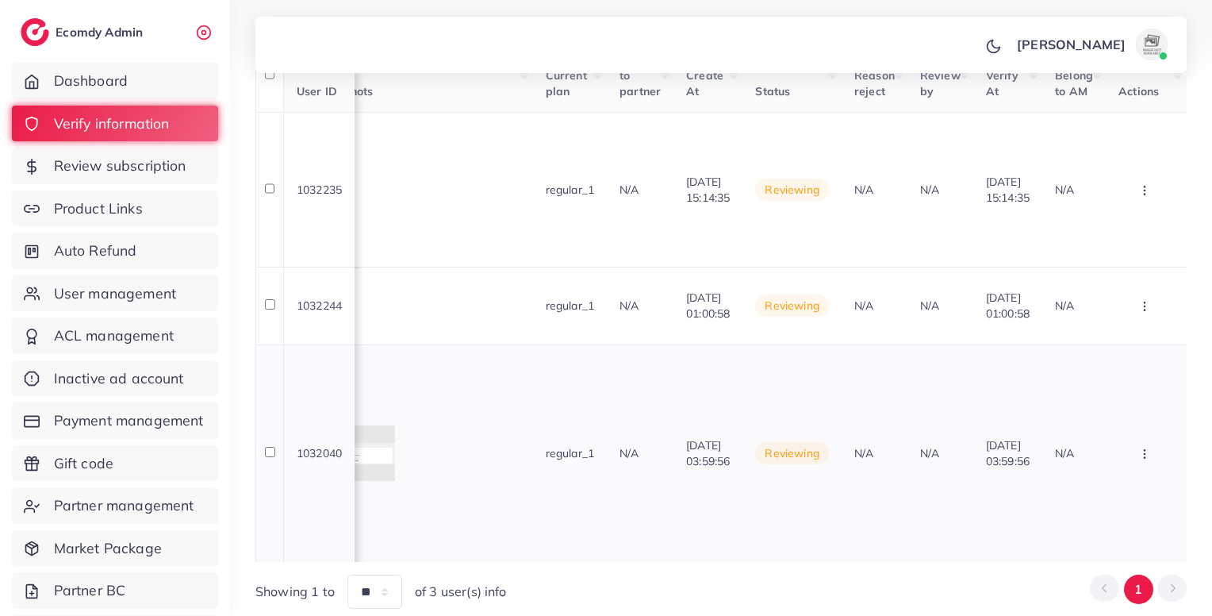
click at [1143, 208] on button "button" at bounding box center [1147, 190] width 56 height 36
click at [1108, 361] on span "Reject" at bounding box center [1092, 369] width 38 height 16
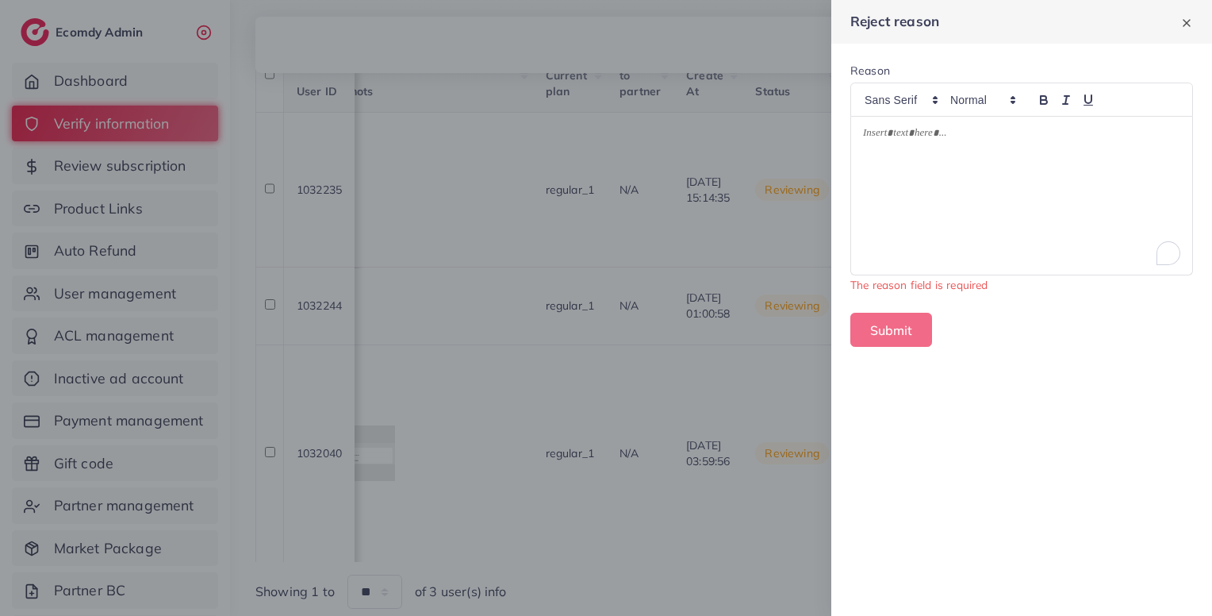
click at [1076, 182] on div "To enrich screen reader interactions, please activate Accessibility in Grammarl…" at bounding box center [1021, 196] width 341 height 158
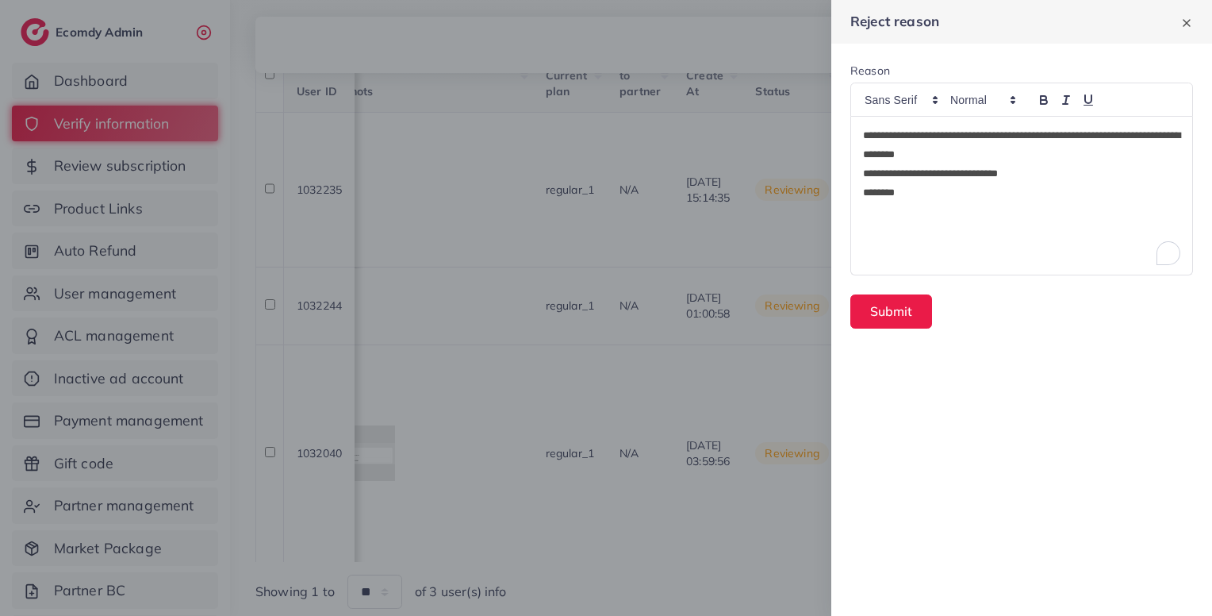
click at [1079, 175] on p "**********" at bounding box center [1021, 173] width 317 height 19
click at [912, 308] on button "Submit" at bounding box center [892, 311] width 82 height 34
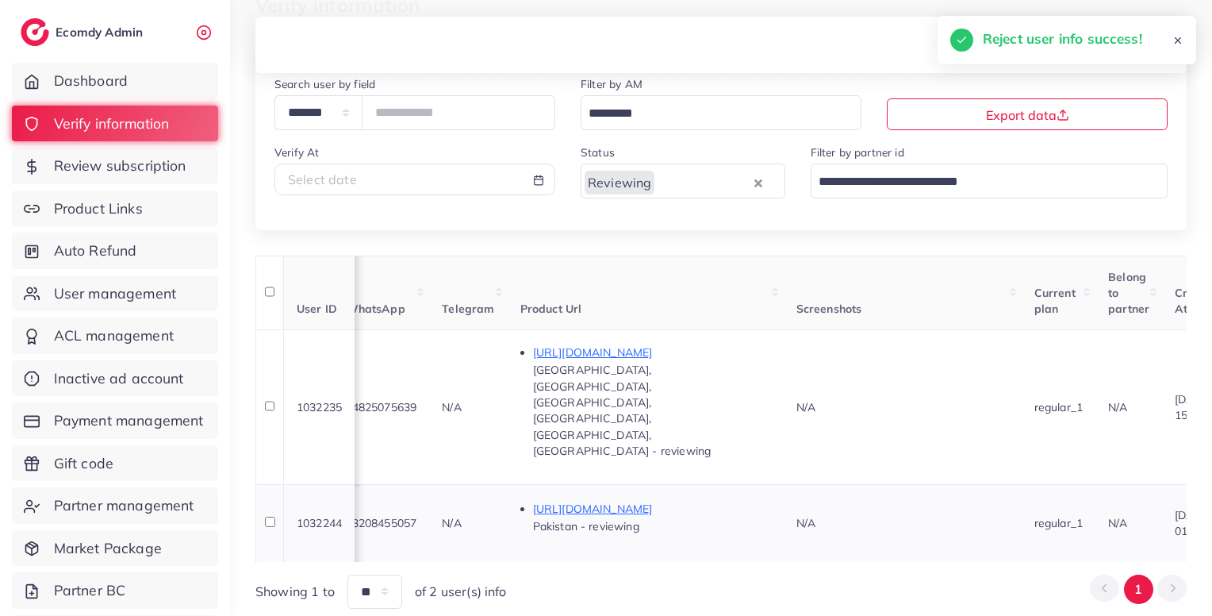
scroll to position [0, 774]
click at [744, 499] on p "[URL][DOMAIN_NAME]" at bounding box center [653, 508] width 238 height 19
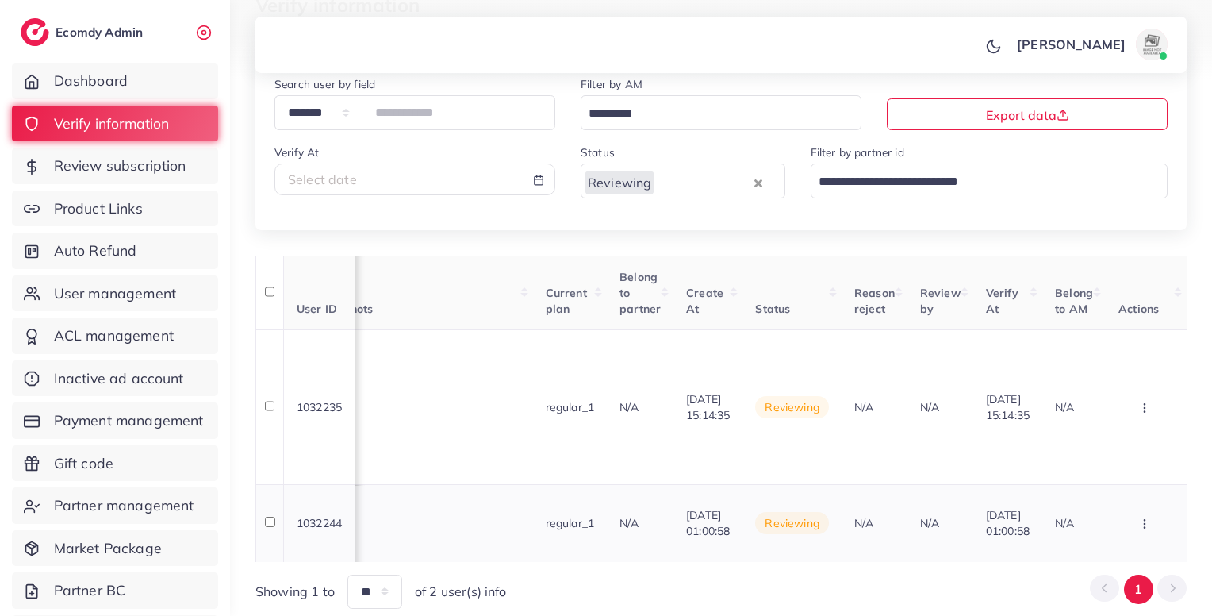
click at [1148, 484] on td "Approve Reject Assign to AM" at bounding box center [1146, 523] width 81 height 78
click at [1143, 414] on icon "button" at bounding box center [1145, 407] width 13 height 13
click at [1092, 431] on span "Reject" at bounding box center [1092, 439] width 38 height 16
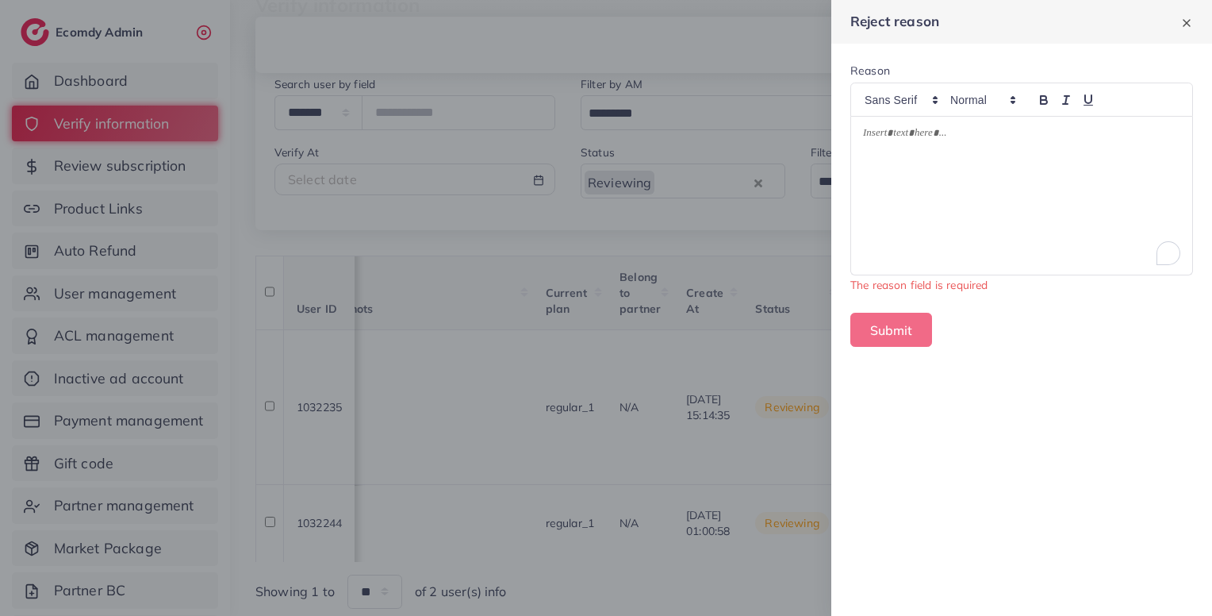
click at [997, 163] on div "To enrich screen reader interactions, please activate Accessibility in Grammarl…" at bounding box center [1021, 196] width 341 height 158
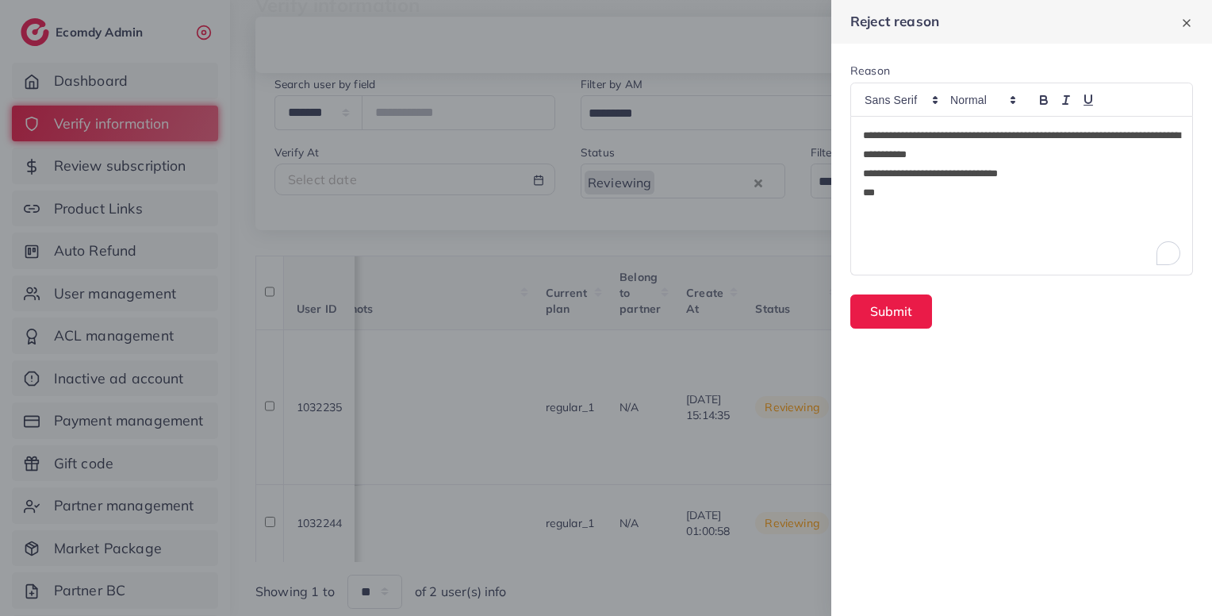
scroll to position [0, 0]
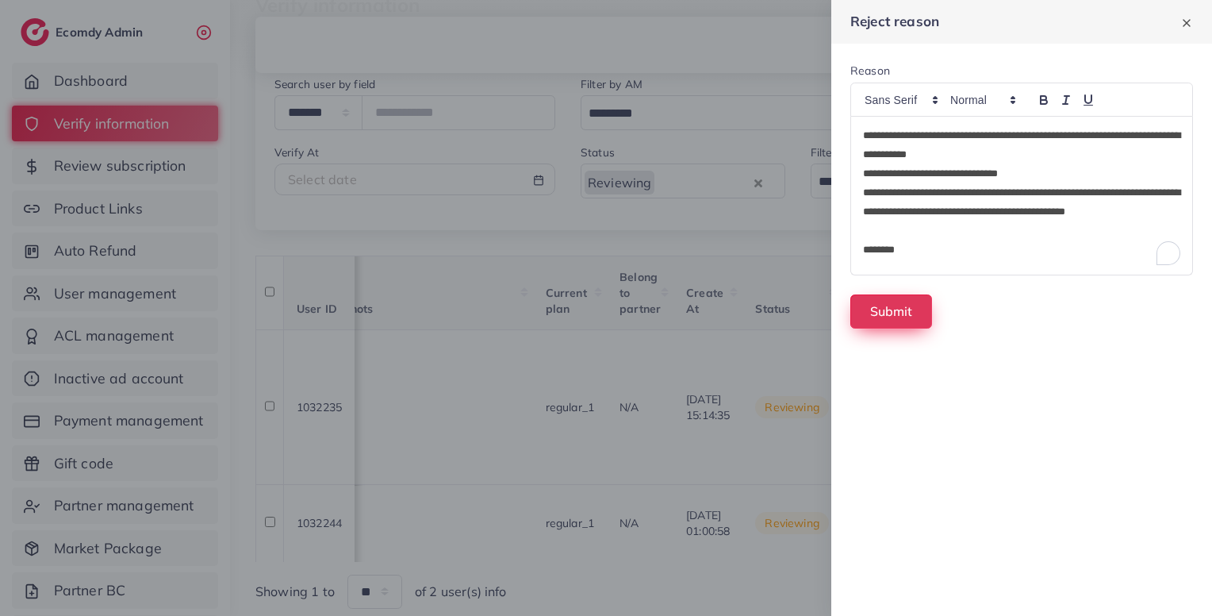
click at [901, 313] on button "Submit" at bounding box center [892, 311] width 82 height 34
click at [908, 325] on button "Submit" at bounding box center [892, 311] width 82 height 34
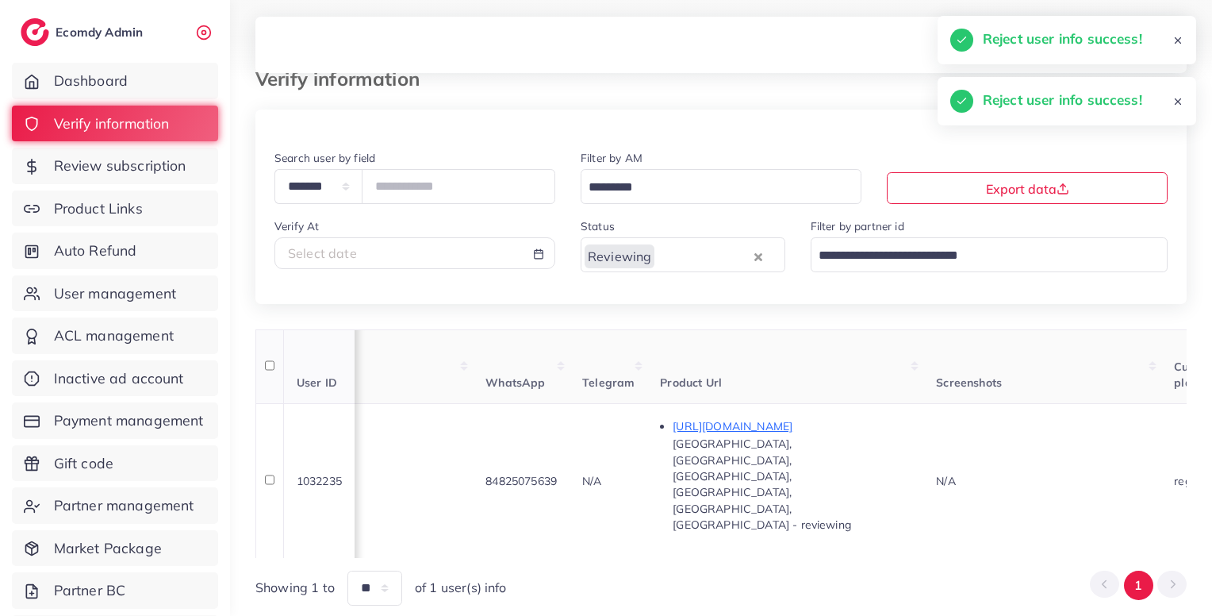
scroll to position [0, 633]
click at [176, 166] on span "Review subscription" at bounding box center [124, 166] width 133 height 21
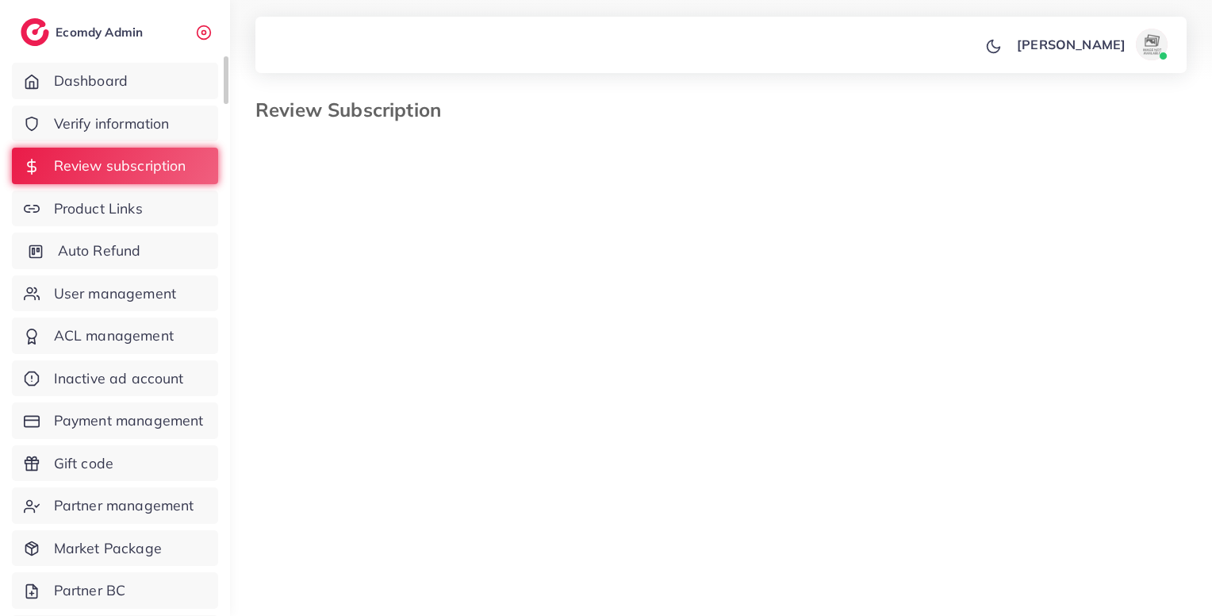
select select "*******"
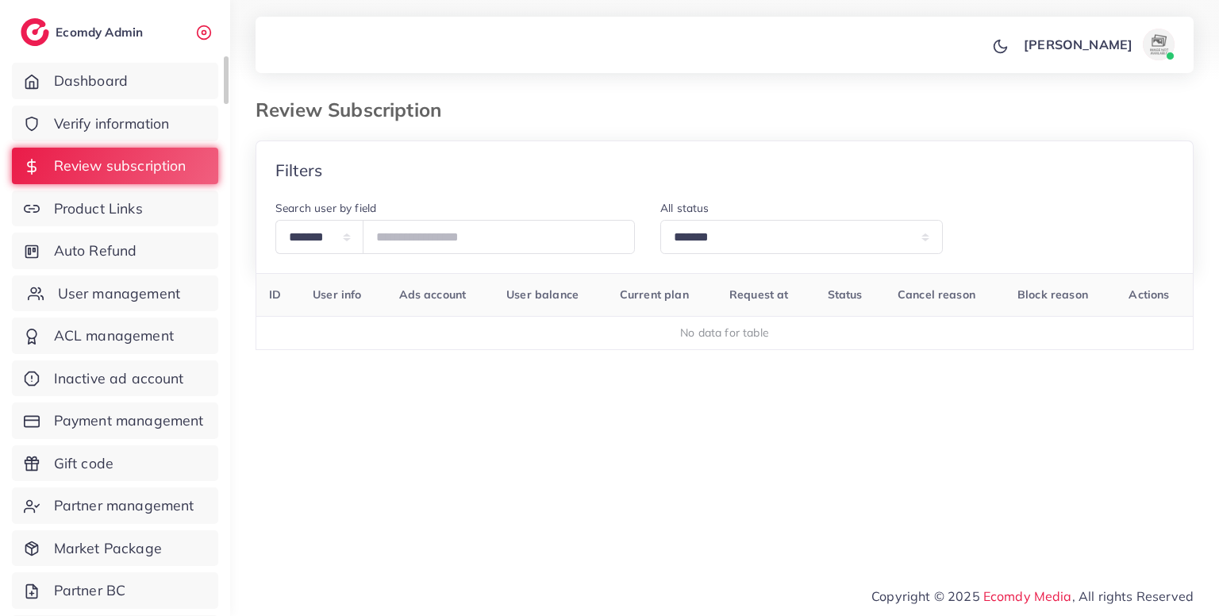
click at [182, 293] on link "User management" at bounding box center [115, 293] width 206 height 36
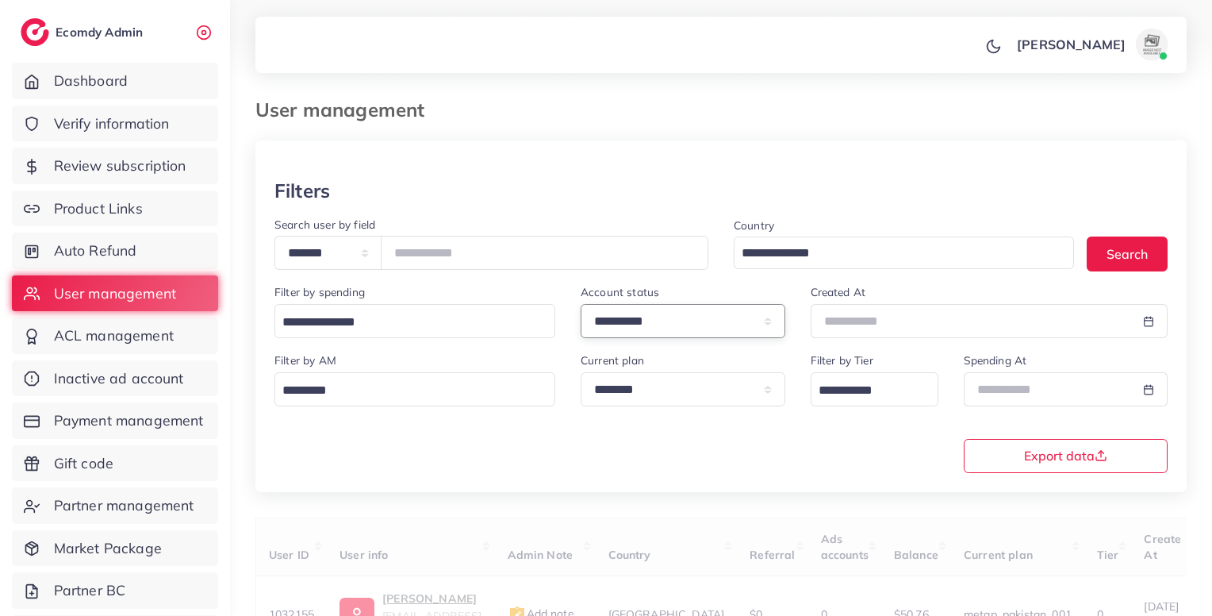
click at [680, 315] on select "**********" at bounding box center [683, 321] width 205 height 34
select select "*******"
click at [581, 305] on select "**********" at bounding box center [683, 321] width 205 height 34
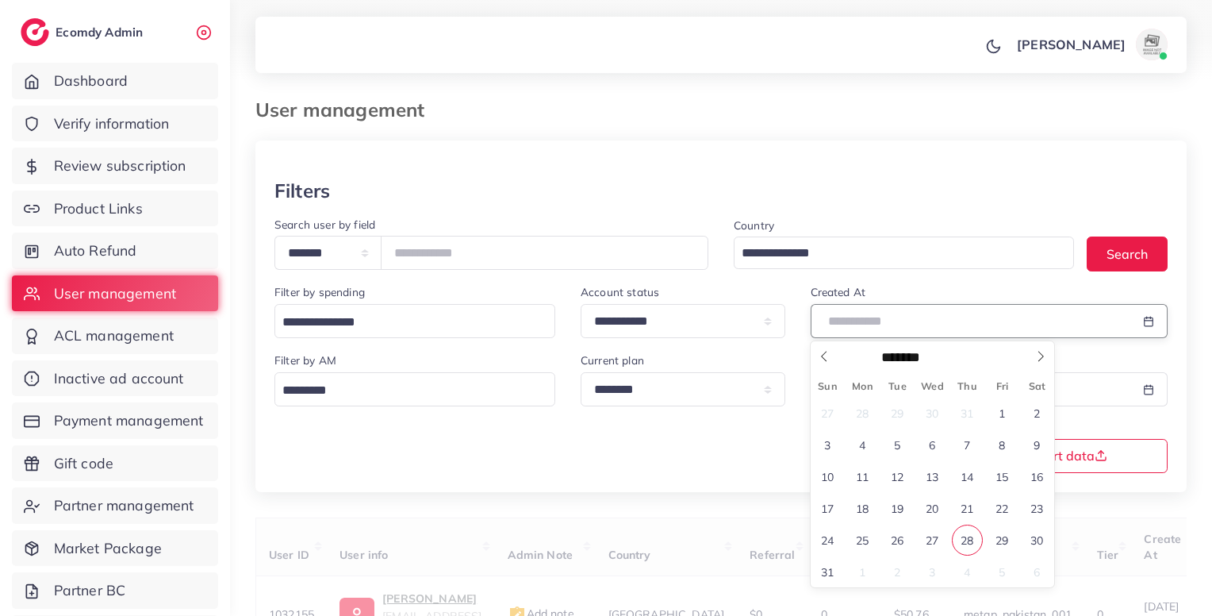
click at [893, 312] on input "text" at bounding box center [971, 321] width 321 height 34
click at [932, 537] on span "27" at bounding box center [932, 539] width 31 height 31
type input "**********"
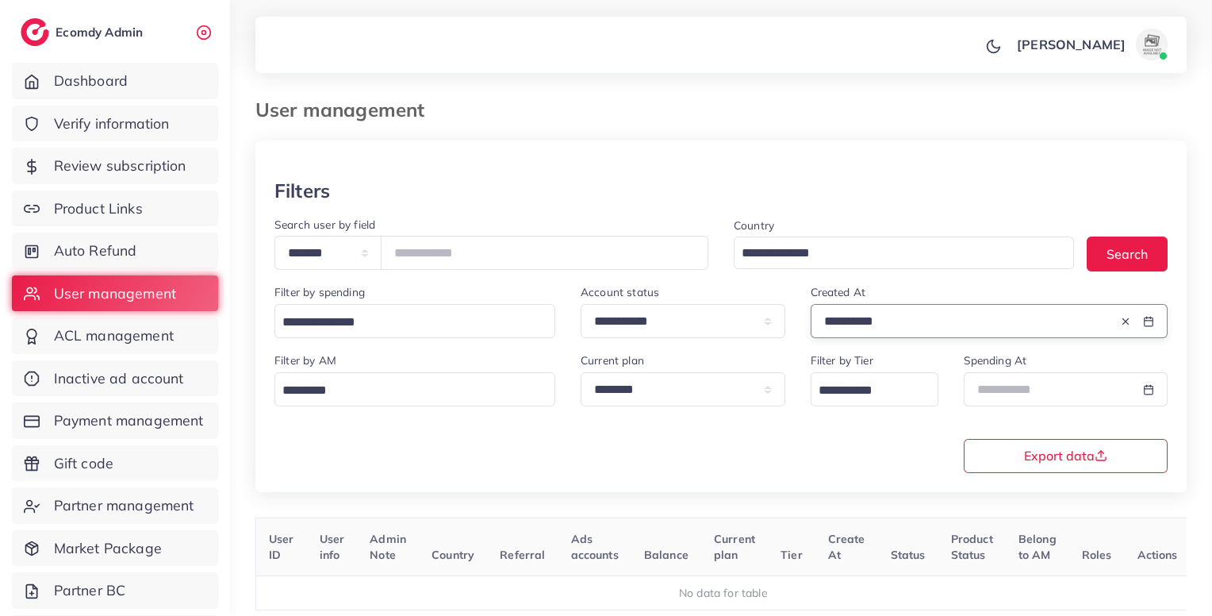
scroll to position [63, 0]
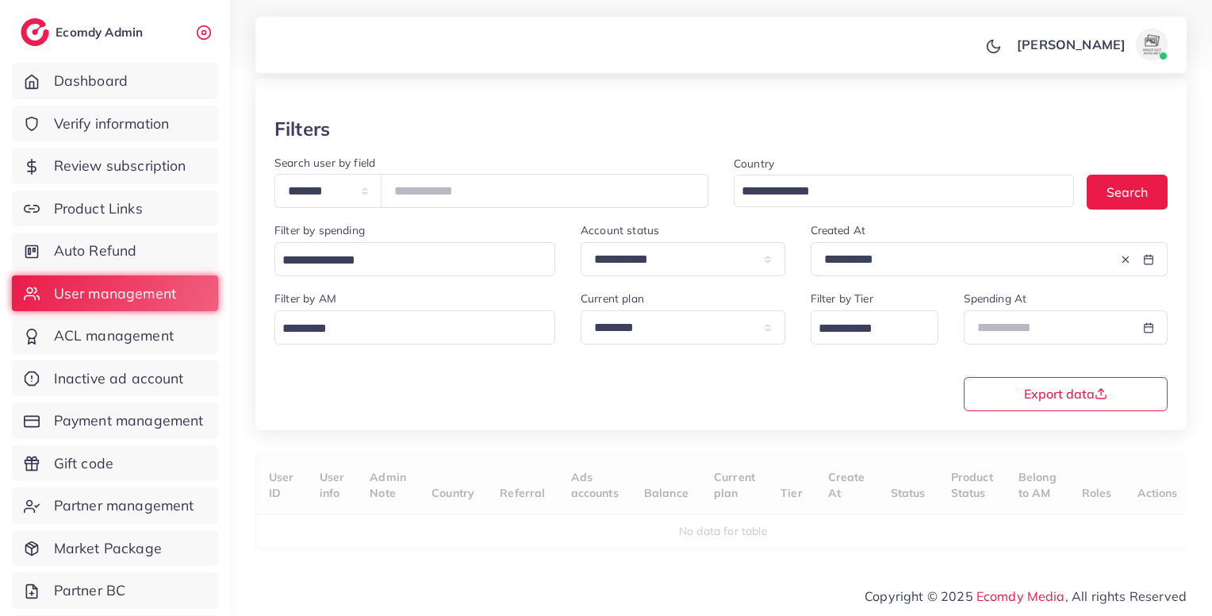
click at [1127, 256] on icon at bounding box center [1125, 259] width 11 height 11
click at [735, 267] on select "**********" at bounding box center [683, 259] width 205 height 34
select select
click at [581, 242] on select "**********" at bounding box center [683, 259] width 205 height 34
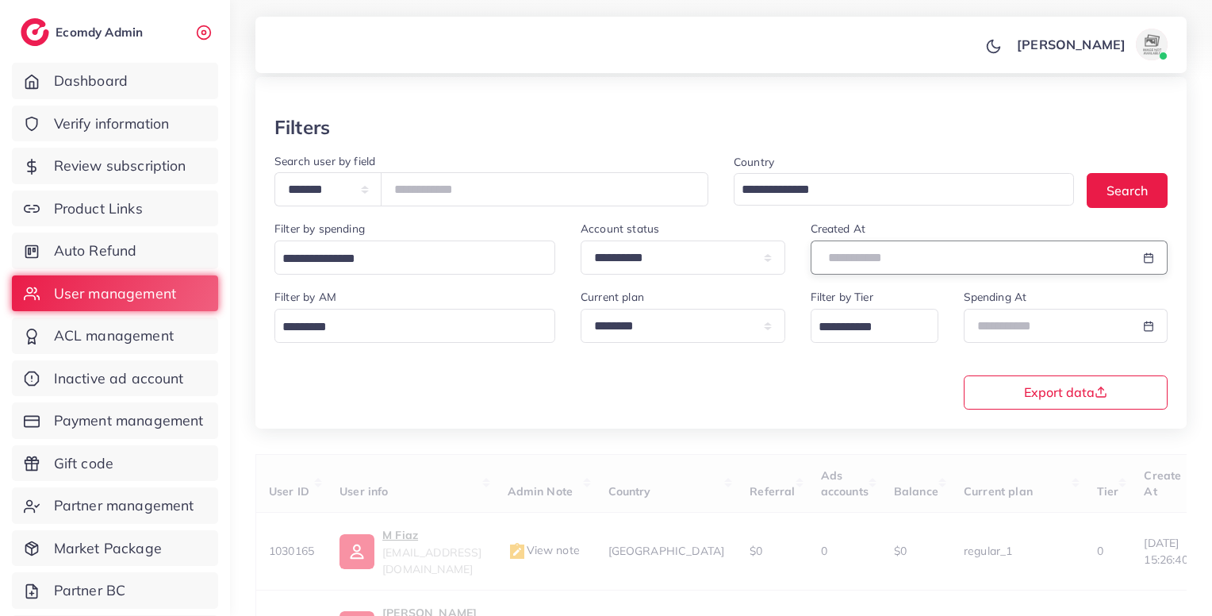
click at [842, 267] on input "text" at bounding box center [971, 257] width 321 height 34
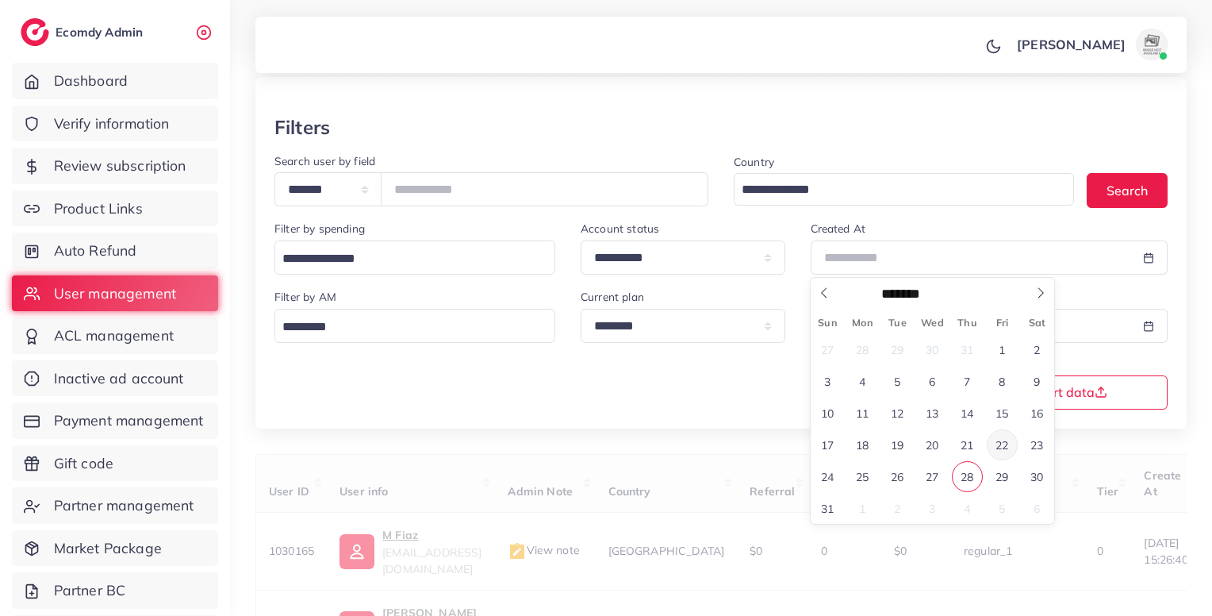
click at [1006, 444] on span "22" at bounding box center [1002, 444] width 31 height 31
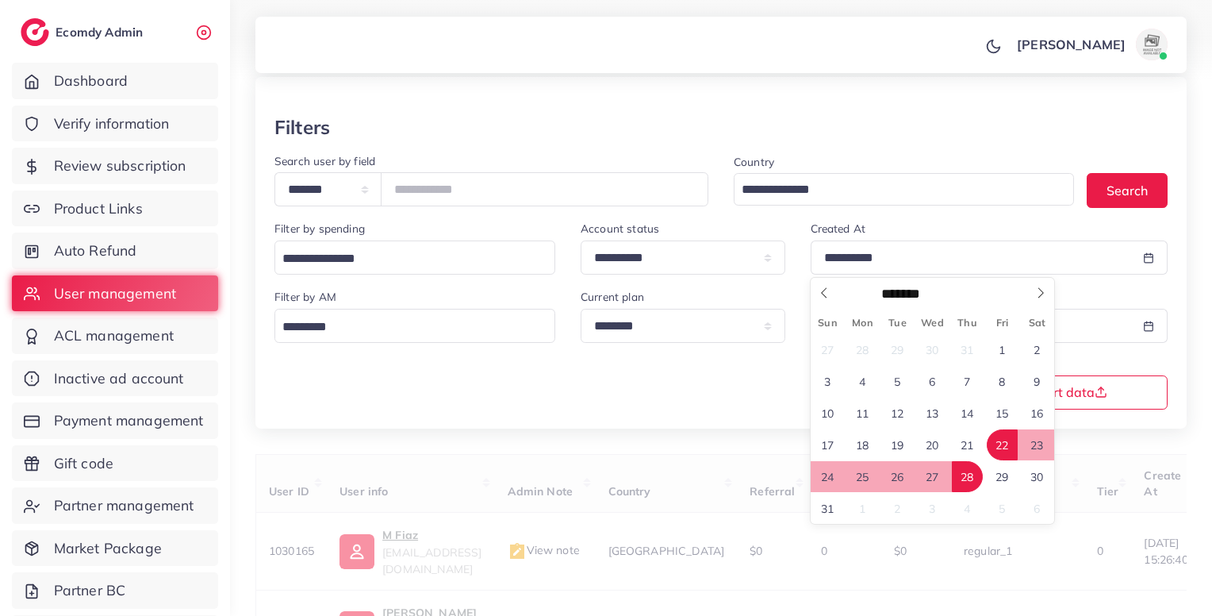
click at [974, 474] on span "28" at bounding box center [967, 476] width 31 height 31
type input "**********"
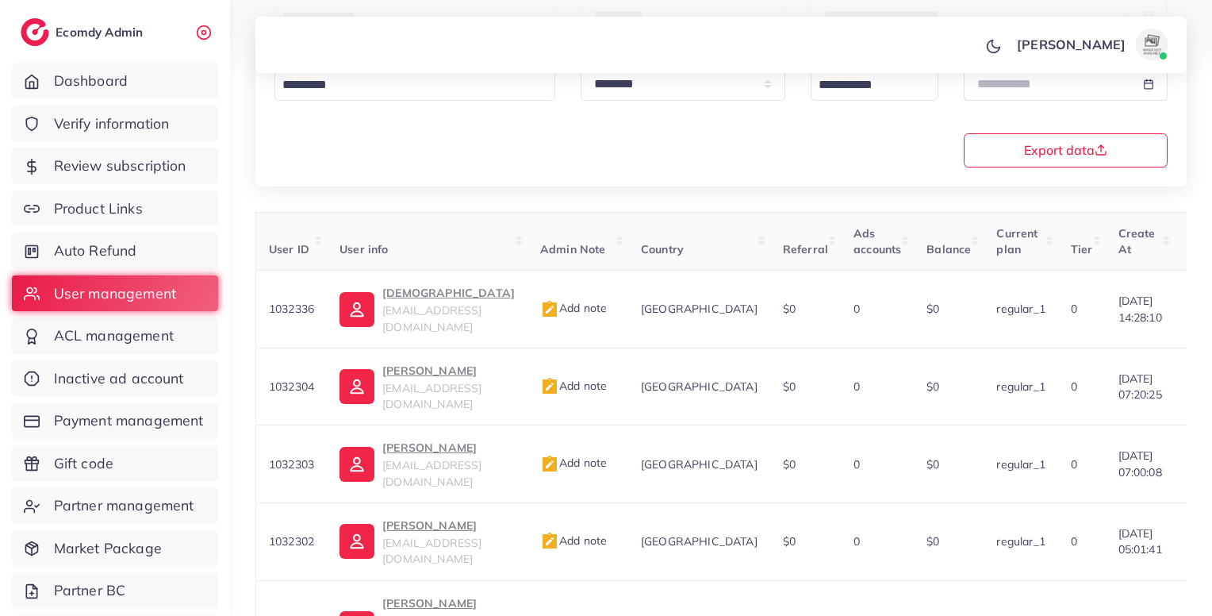
scroll to position [709, 0]
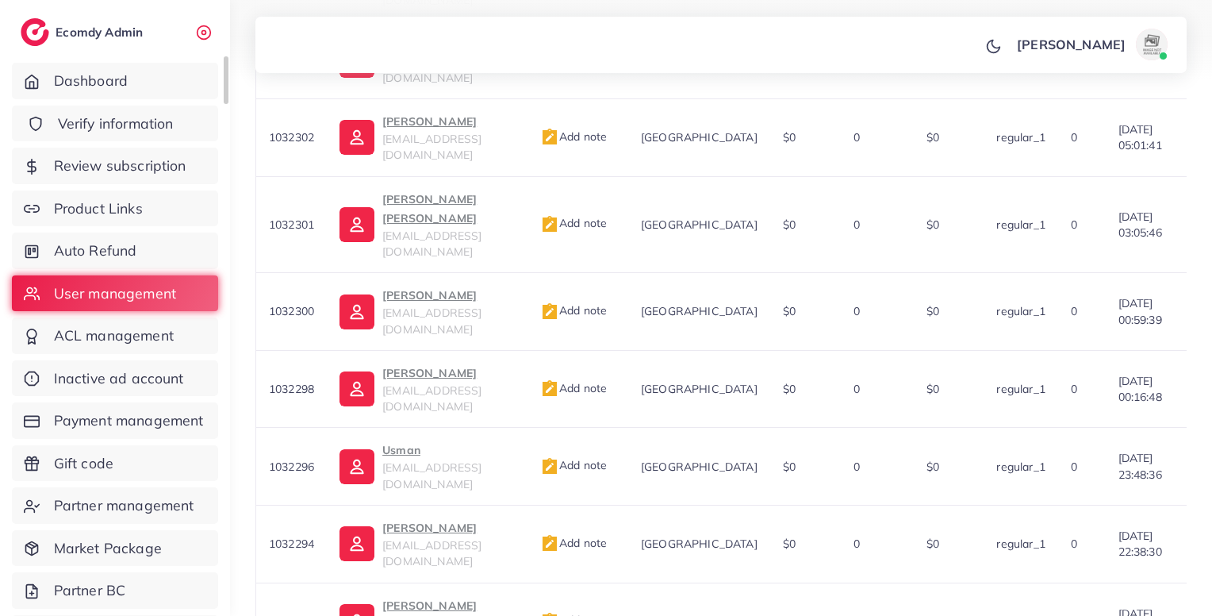
click at [107, 120] on span "Verify information" at bounding box center [116, 123] width 116 height 21
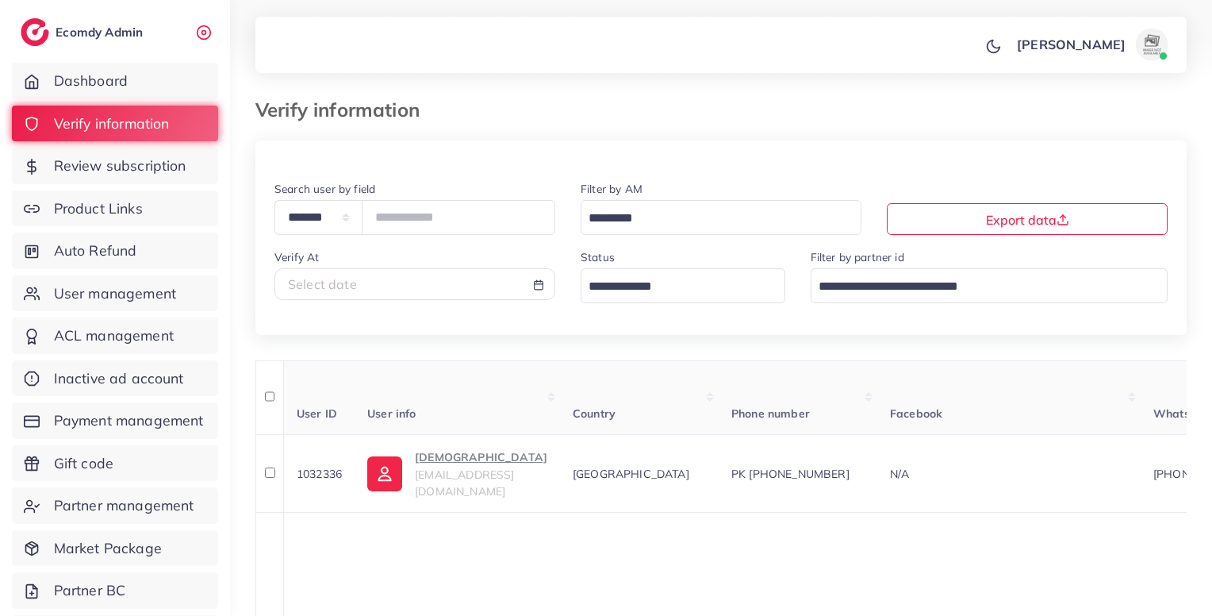
click at [667, 283] on input "Search for option" at bounding box center [674, 287] width 182 height 25
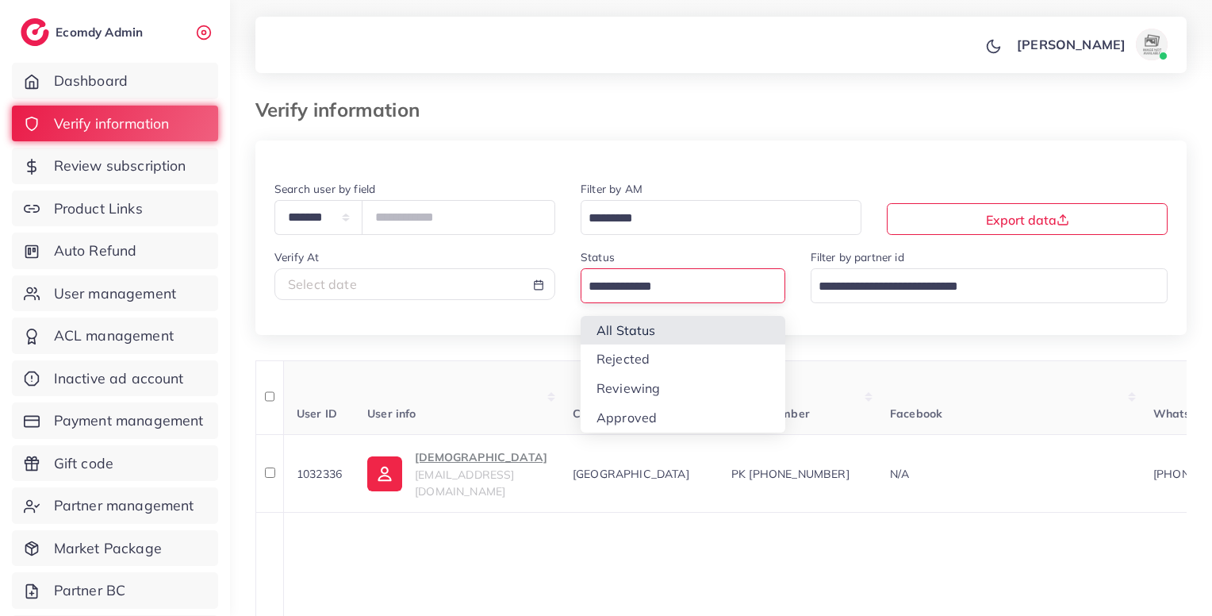
click at [661, 323] on div "**********" at bounding box center [721, 257] width 932 height 156
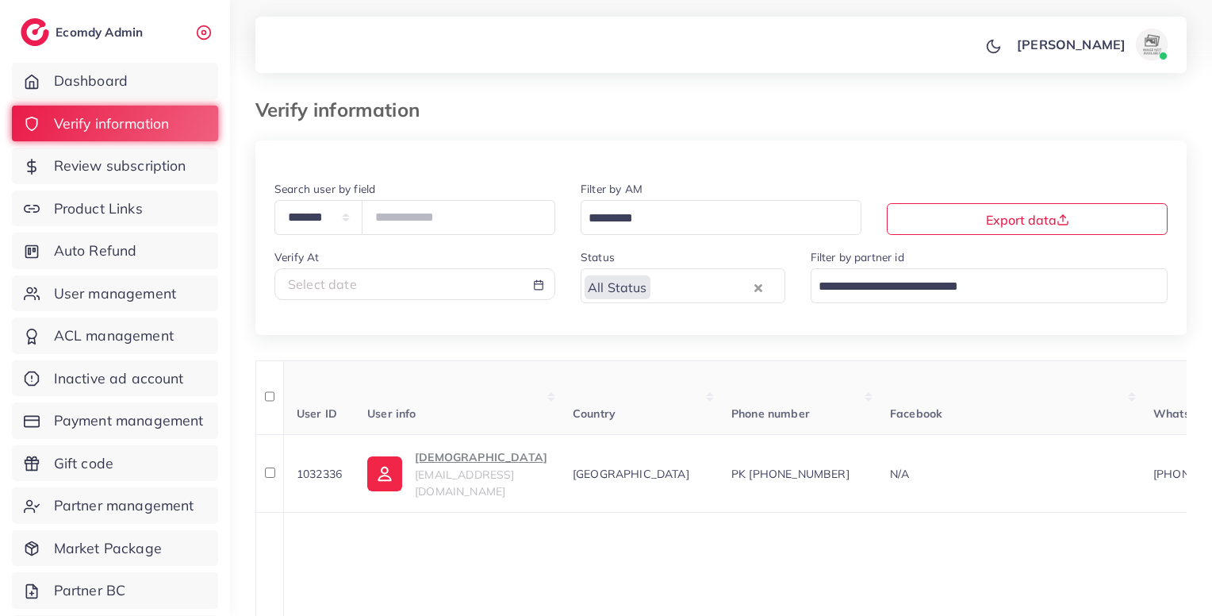
click at [505, 291] on div "Select date" at bounding box center [415, 284] width 254 height 18
select select "*"
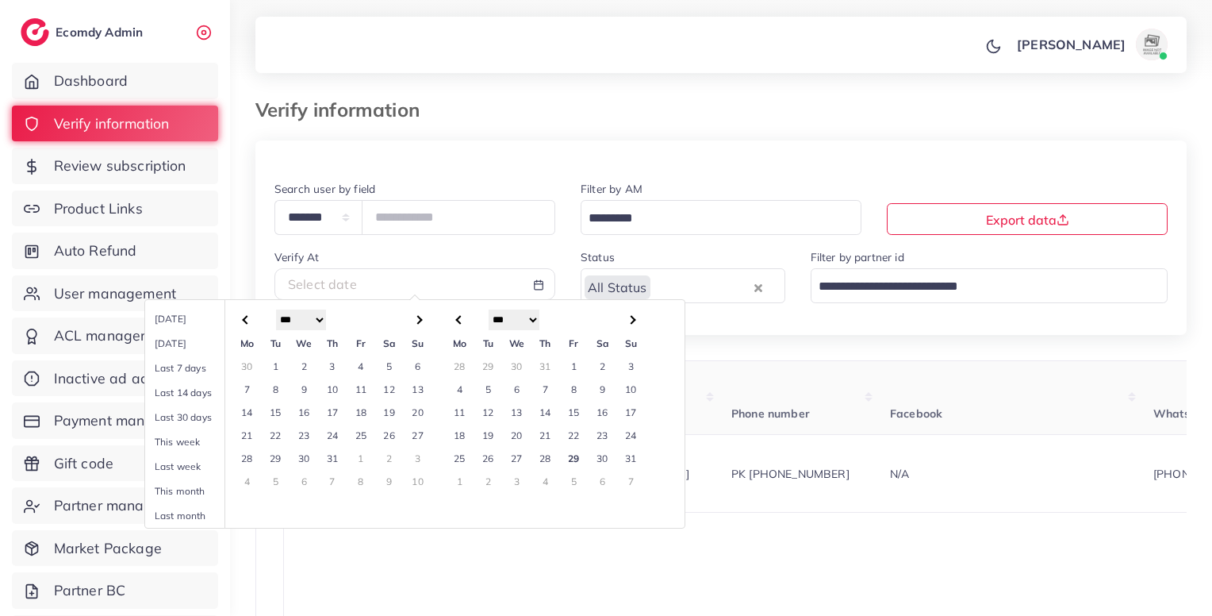
click at [571, 430] on td "22" at bounding box center [574, 435] width 29 height 23
click at [724, 335] on div "**********" at bounding box center [721, 257] width 932 height 156
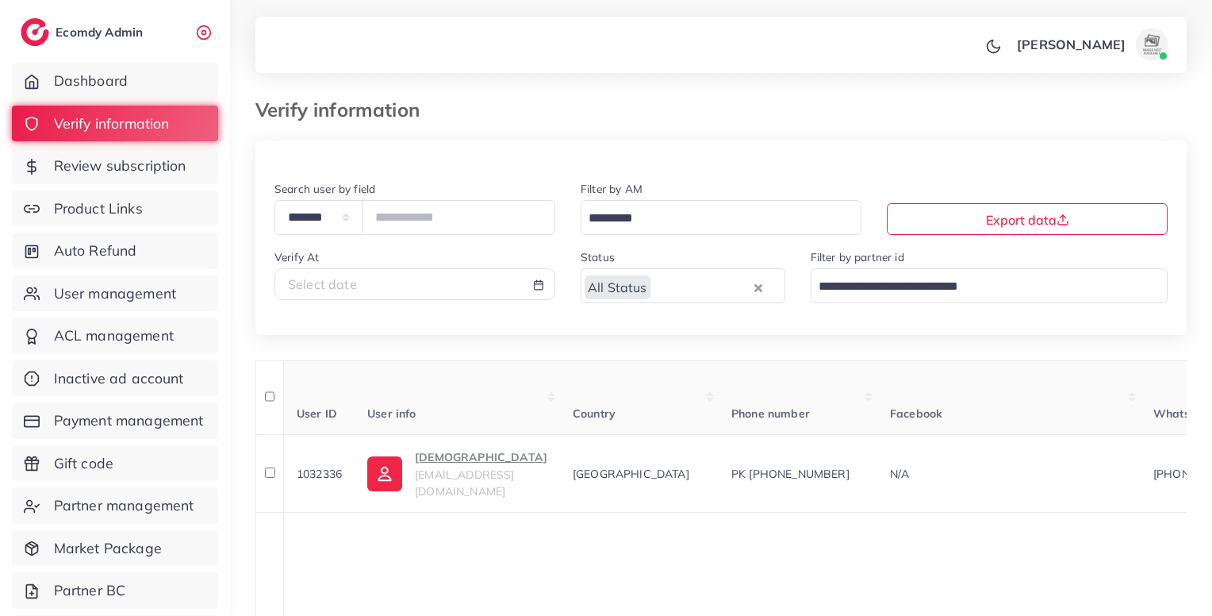
click at [498, 279] on div "Select date" at bounding box center [415, 284] width 254 height 18
select select "*"
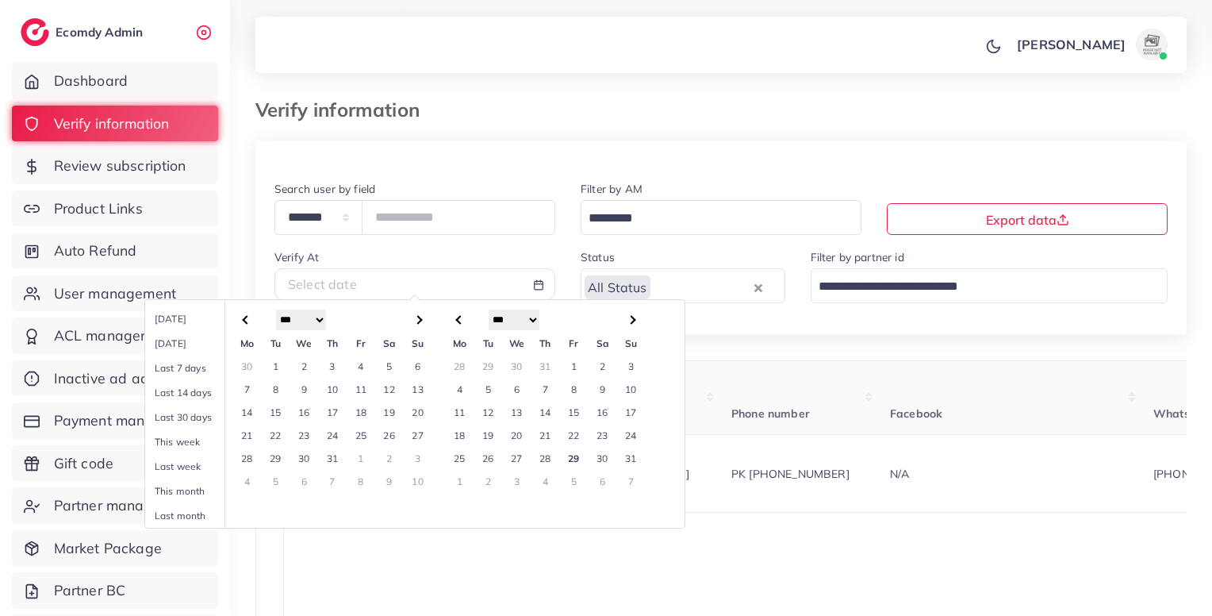
click at [597, 439] on td "23" at bounding box center [603, 435] width 29 height 23
click at [578, 459] on td "29" at bounding box center [574, 458] width 29 height 23
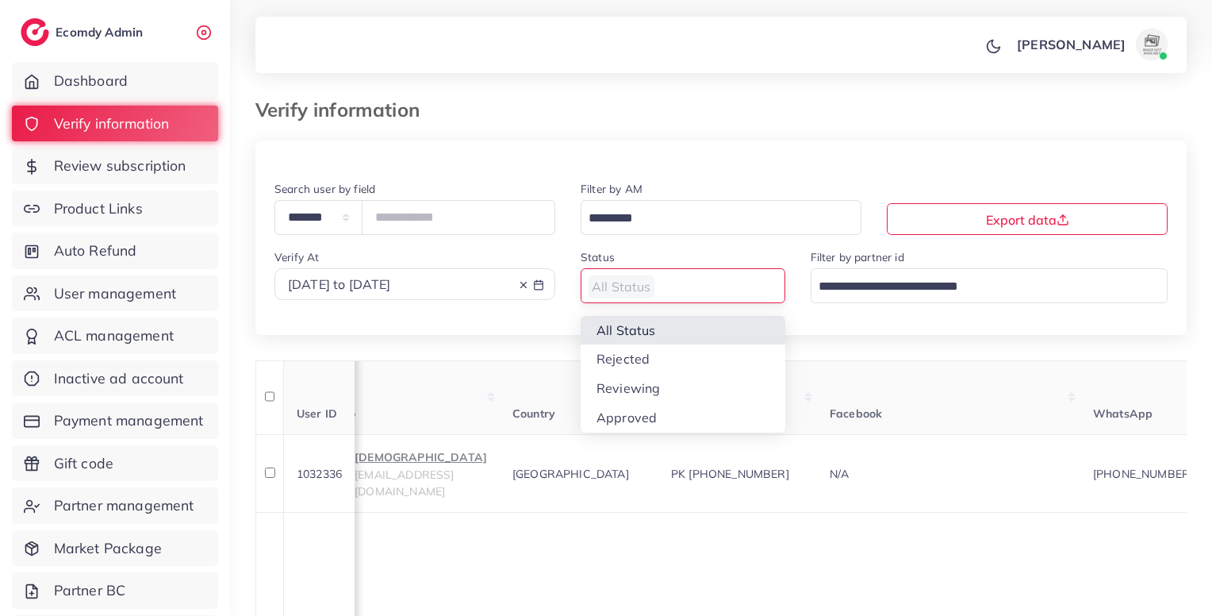
click at [670, 298] on input "Search for option" at bounding box center [674, 287] width 182 height 25
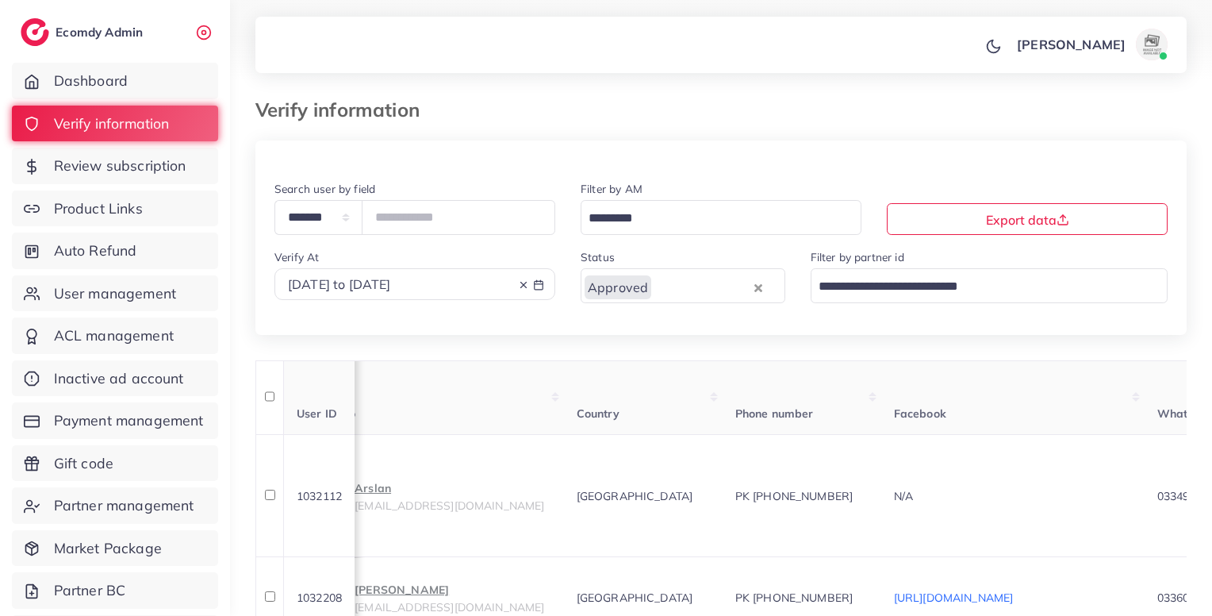
click at [520, 281] on icon at bounding box center [523, 284] width 11 height 11
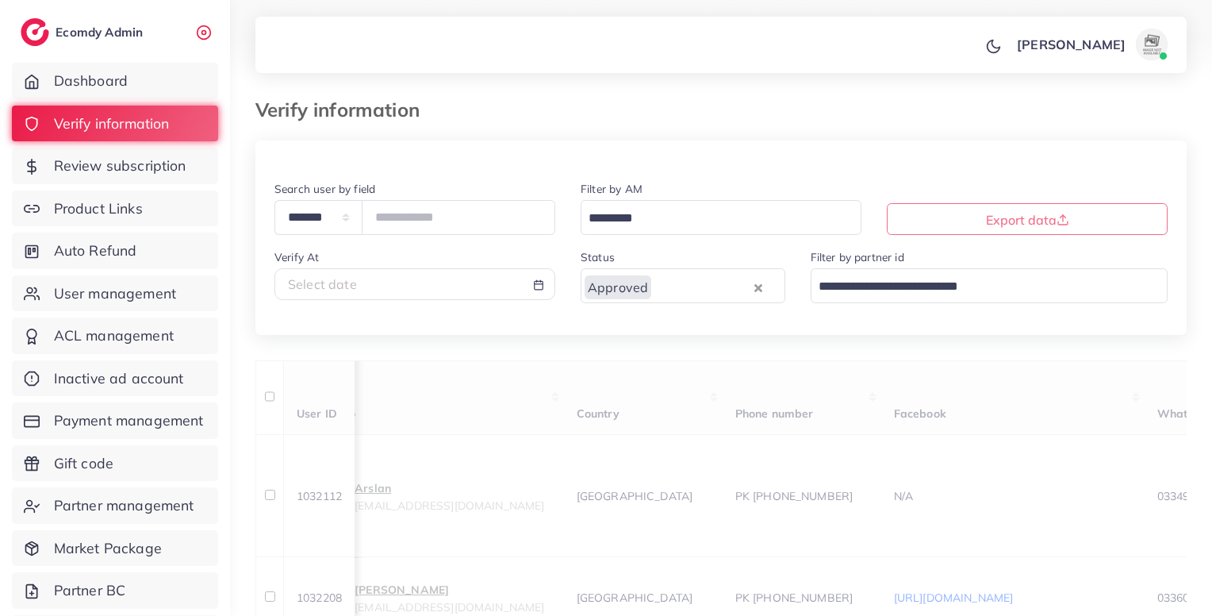
click at [724, 285] on input "Search for option" at bounding box center [701, 287] width 97 height 25
click at [682, 324] on div "**********" at bounding box center [721, 257] width 932 height 156
paste input "*******"
click at [466, 223] on input "*******" at bounding box center [459, 217] width 194 height 34
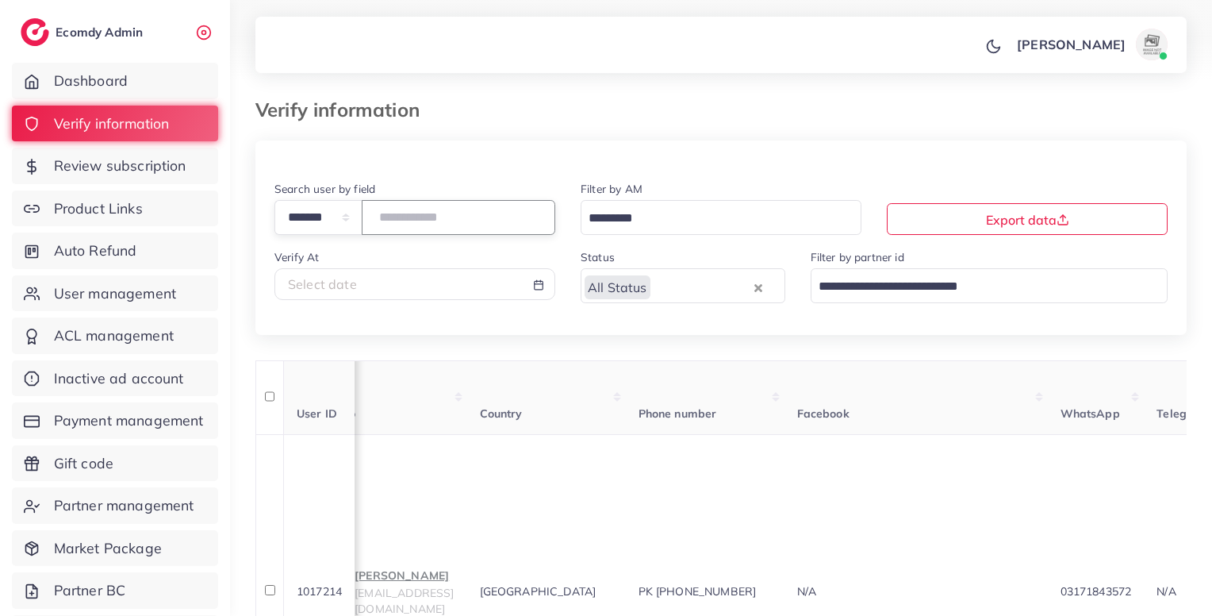
type input "*******"
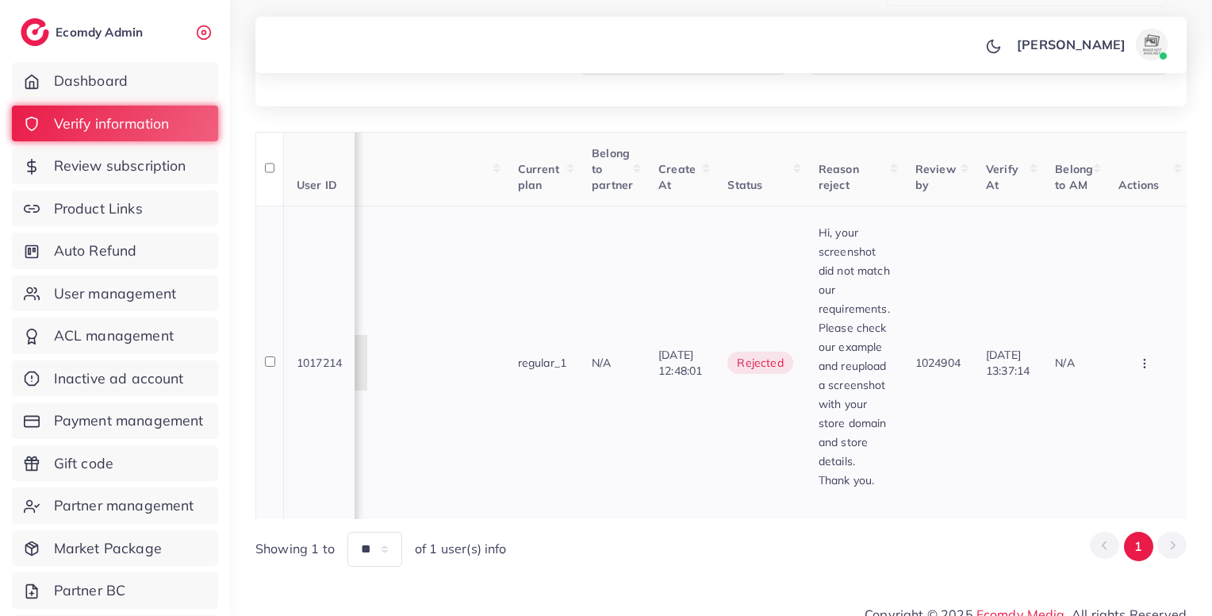
scroll to position [224, 0]
